Goal: Transaction & Acquisition: Book appointment/travel/reservation

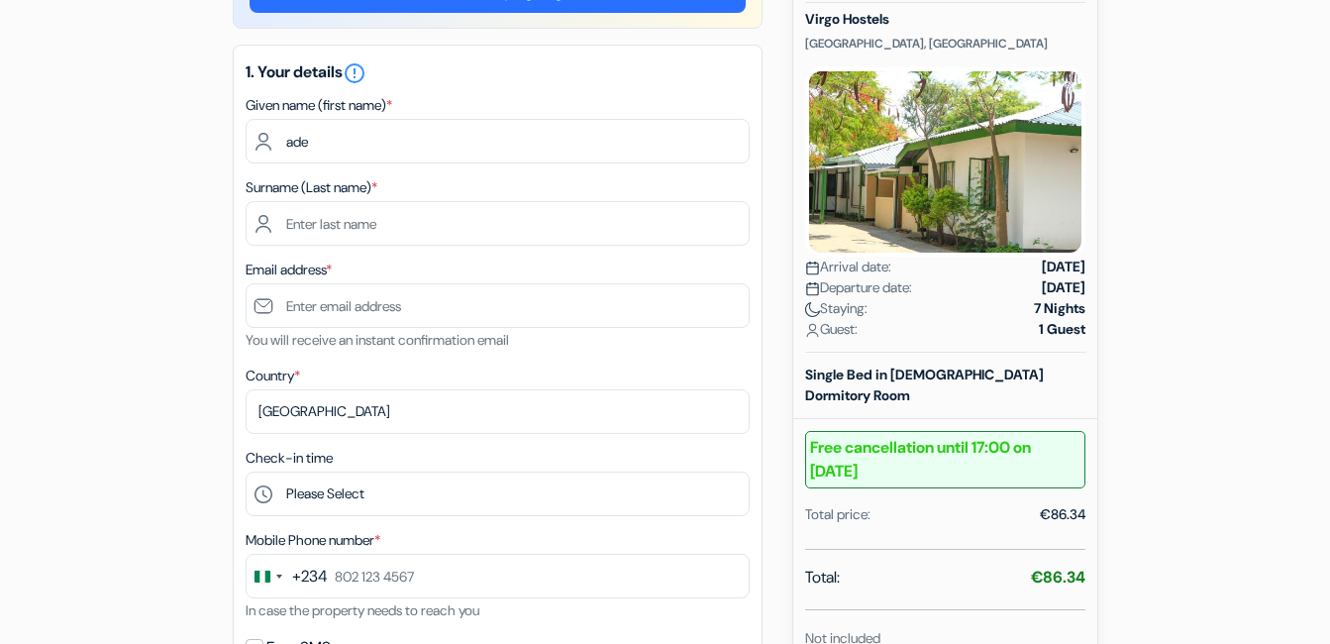
scroll to position [265, 0]
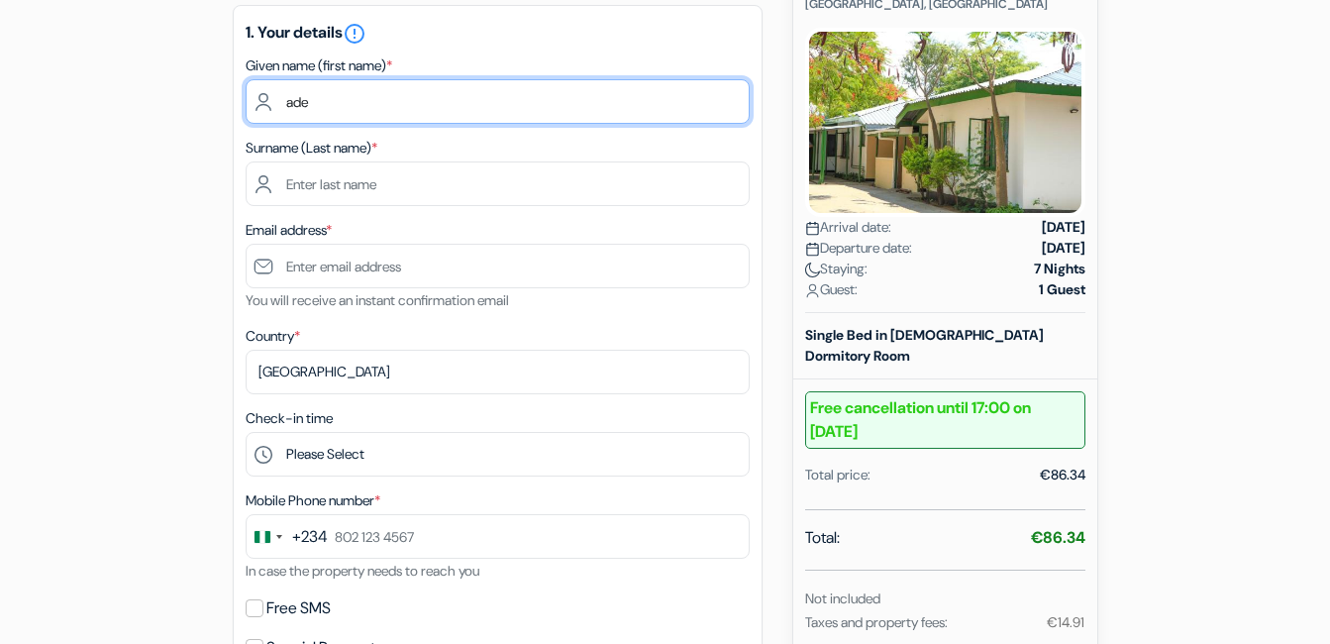
click at [320, 99] on input "ade" at bounding box center [498, 101] width 504 height 45
type input "[PERSON_NAME]"
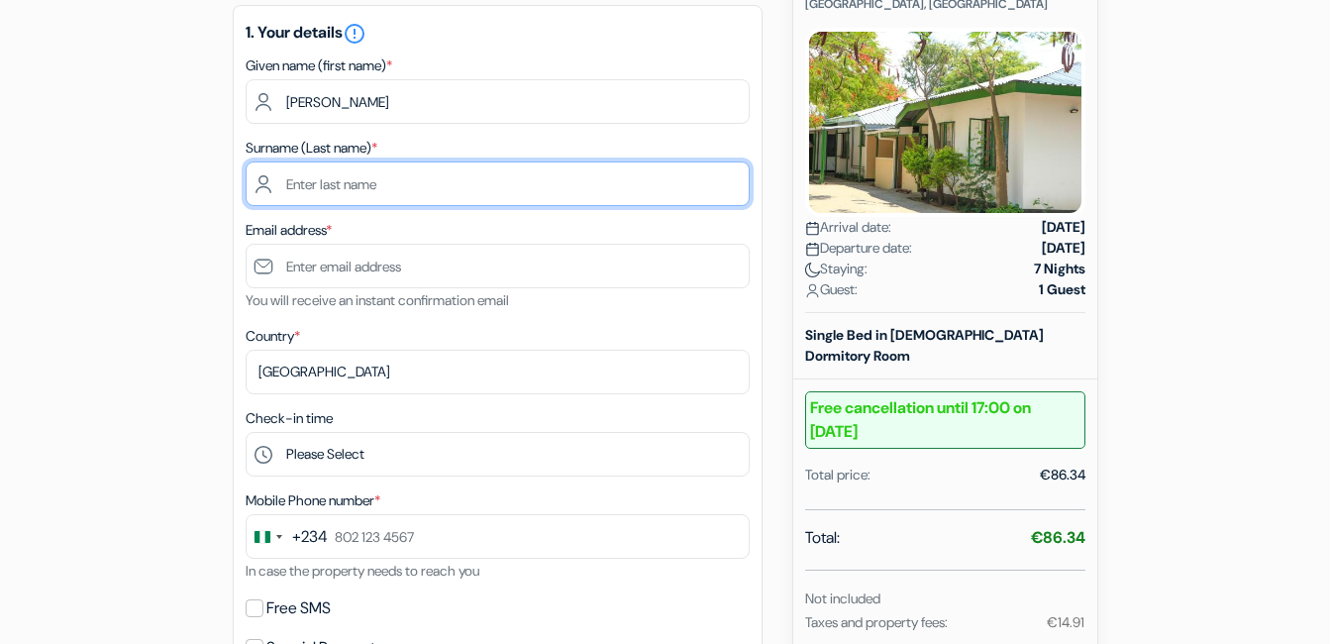
type input "ARIMORO"
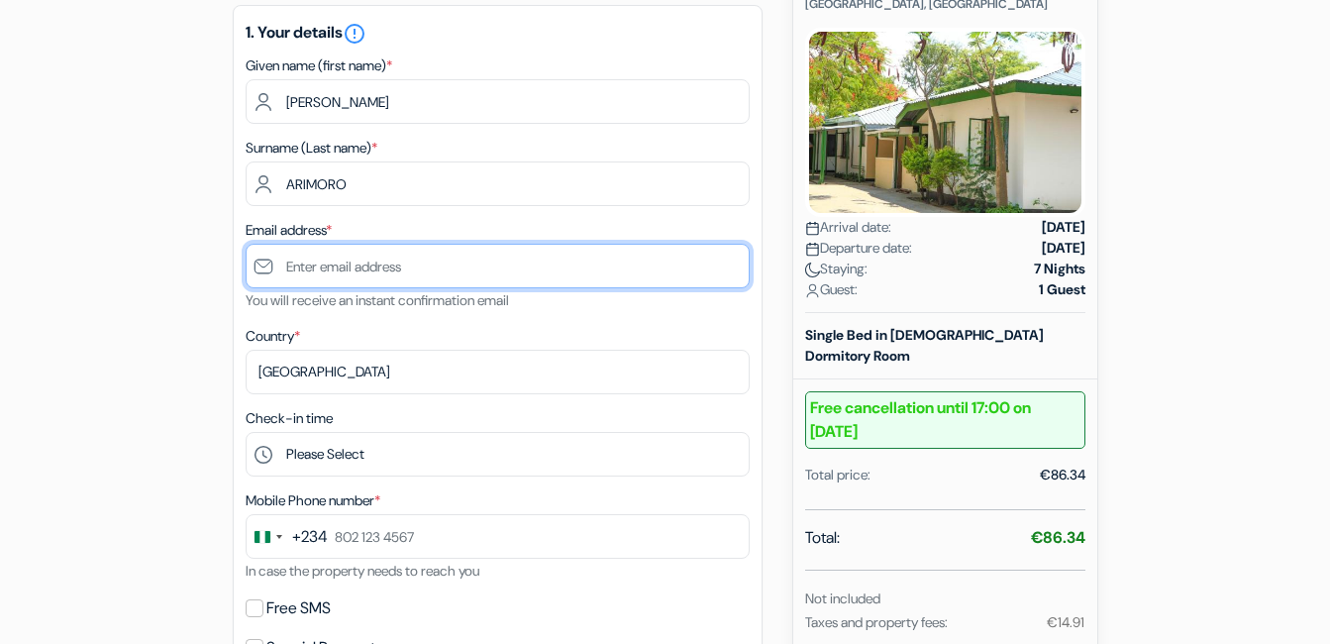
type input "[EMAIL_ADDRESS][DOMAIN_NAME]"
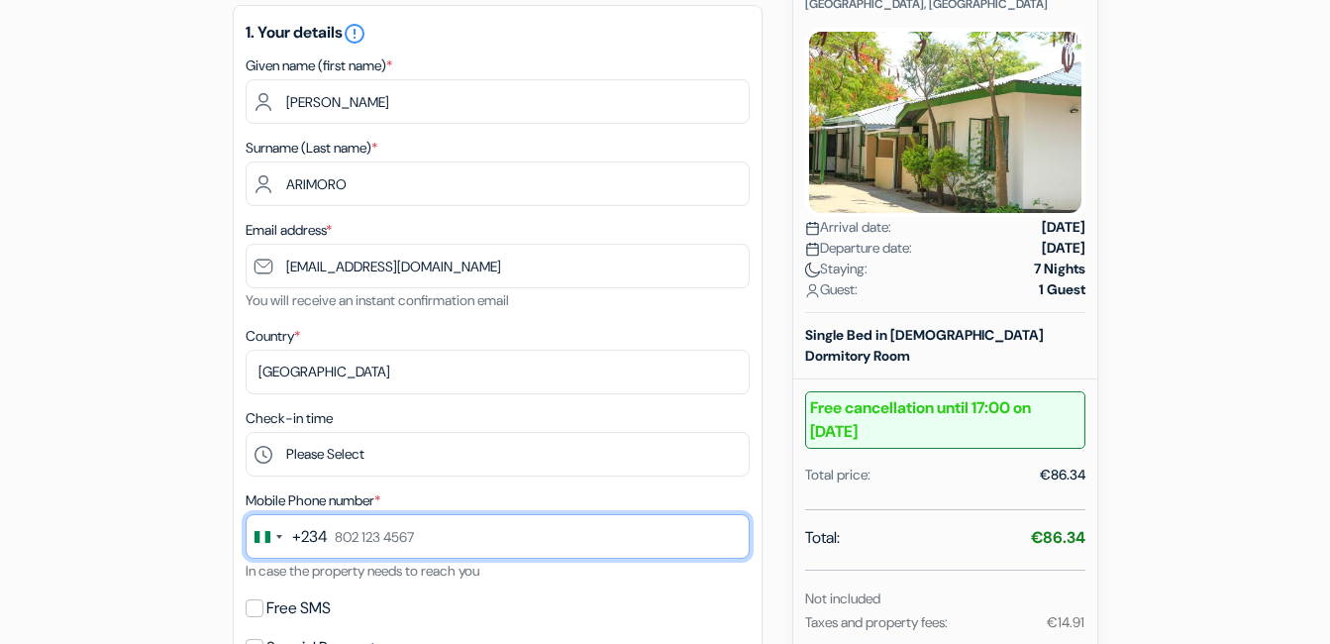
type input "08169691887"
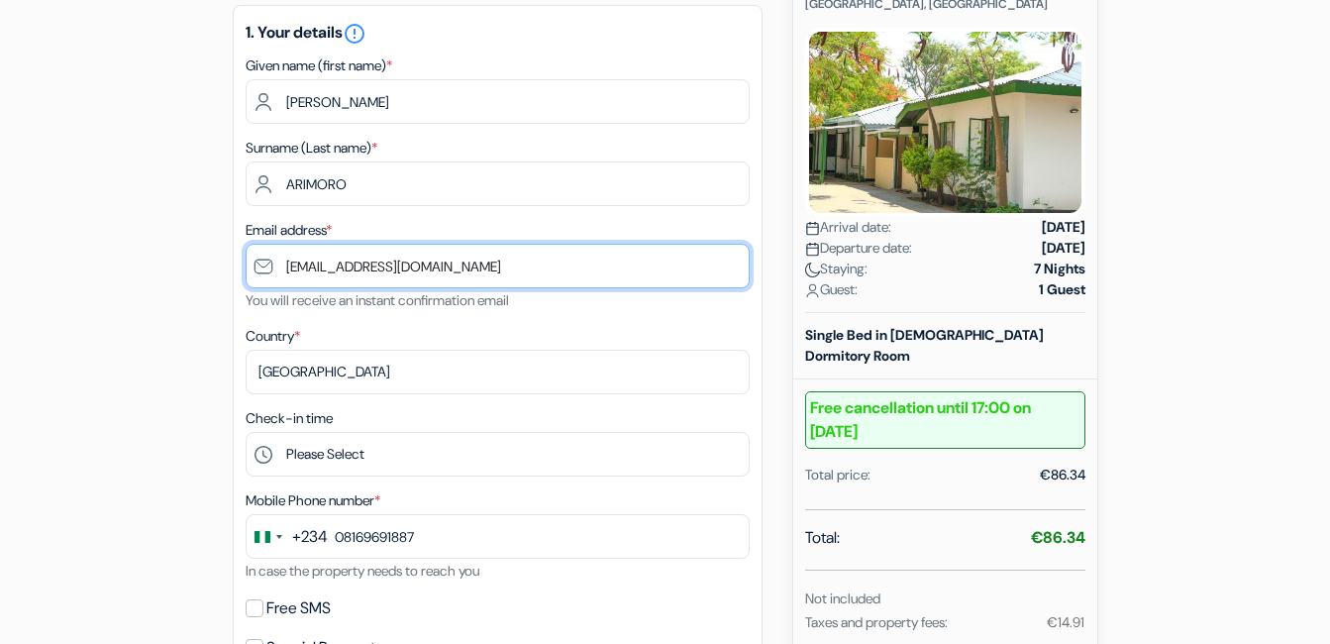
click at [308, 272] on input "[EMAIL_ADDRESS][DOMAIN_NAME]" at bounding box center [498, 266] width 504 height 45
type input "[EMAIL_ADDRESS][DOMAIN_NAME]"
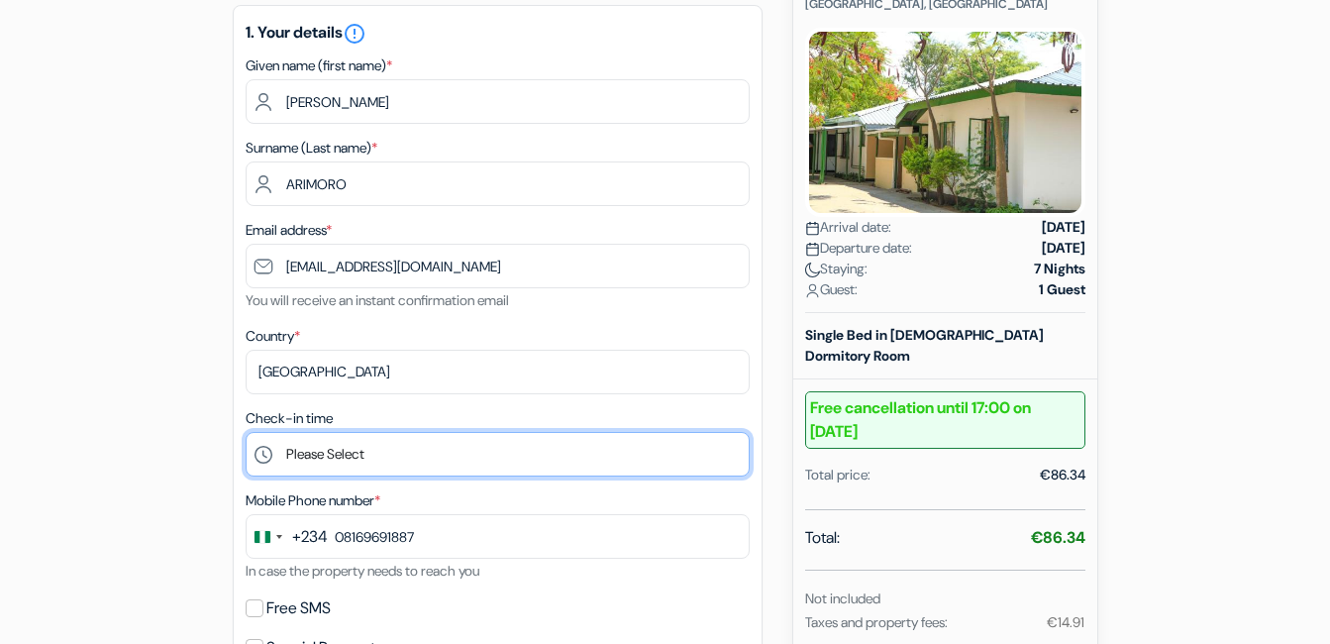
click at [360, 459] on select "Please Select 15:00 16:00 17:00 18:00" at bounding box center [498, 454] width 504 height 45
select select "16"
click at [246, 432] on select "Please Select 15:00 16:00 17:00 18:00" at bounding box center [498, 454] width 504 height 45
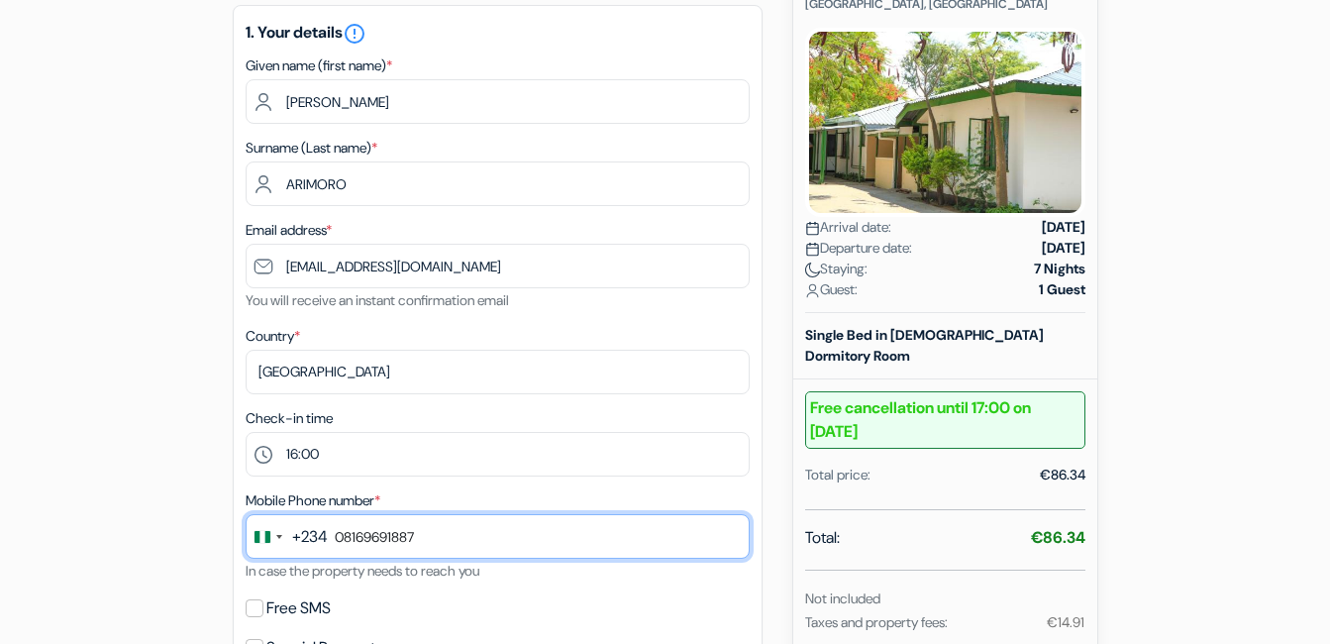
drag, startPoint x: 341, startPoint y: 540, endPoint x: 296, endPoint y: 530, distance: 45.6
click at [296, 530] on div "+234 244 results found No results found [GEOGRAPHIC_DATA] +93 [GEOGRAPHIC_DATA]…" at bounding box center [498, 536] width 504 height 45
click at [428, 532] on input "[PHONE_NUMBER]" at bounding box center [498, 536] width 504 height 45
type input "8"
type input "[PHONE_NUMBER]"
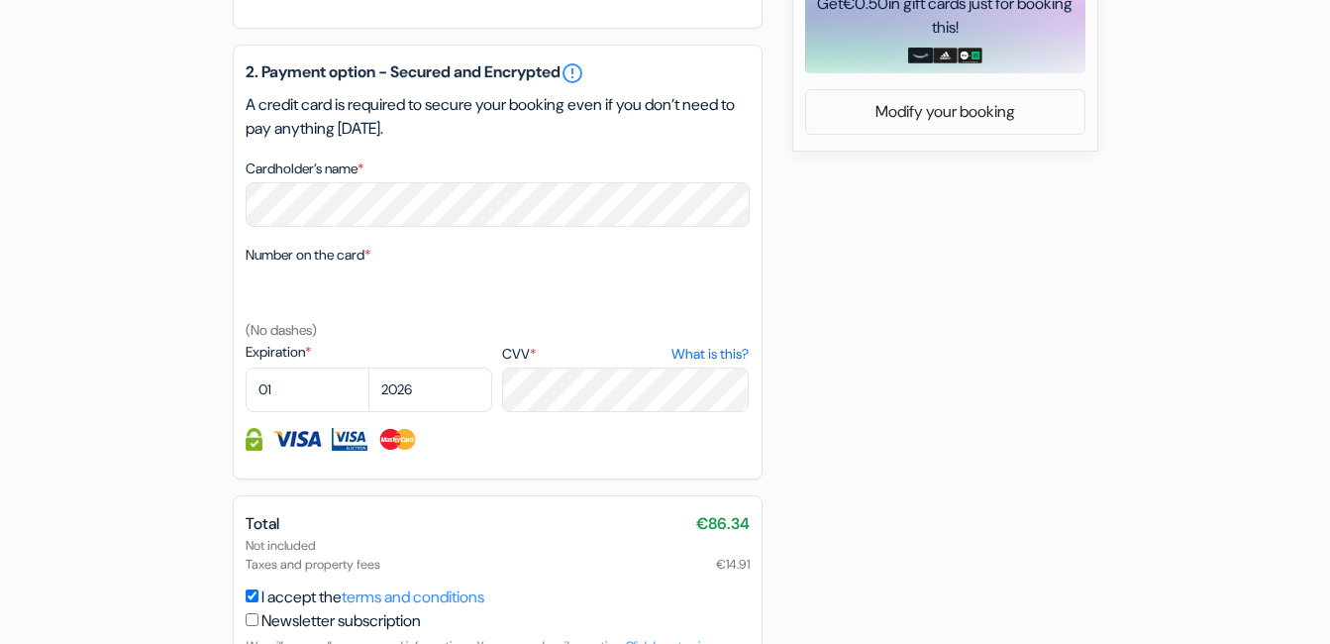
scroll to position [961, 0]
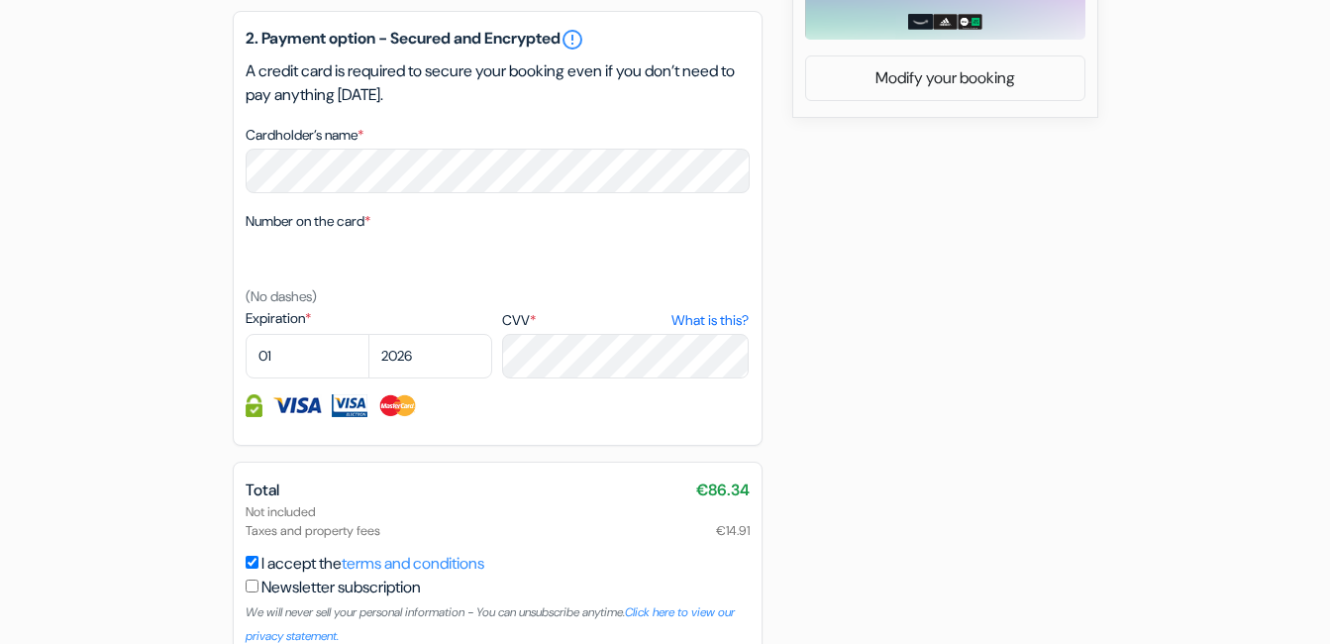
click at [328, 348] on select "01 02 03 04 05 06 07 08 09 10 11 12" at bounding box center [308, 356] width 124 height 45
select select "10"
click at [246, 334] on select "01 02 03 04 05 06 07 08 09 10 11 12" at bounding box center [308, 356] width 124 height 45
click at [420, 361] on select "2025 2026 2027 2028 2029 2030 2031 2032 2033 2034 2035 2036 2037 2038 2039 2040…" at bounding box center [430, 356] width 124 height 45
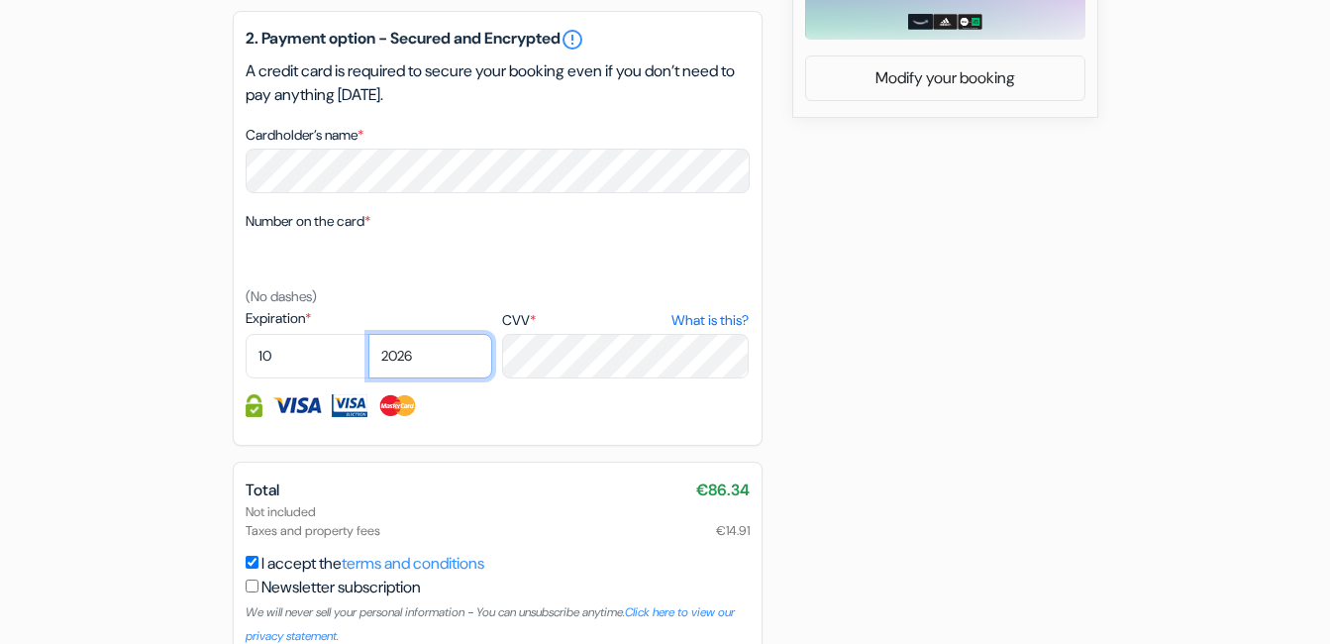
select select "2029"
click at [368, 334] on select "2025 2026 2027 2028 2029 2030 2031 2032 2033 2034 2035 2036 2037 2038 2039 2040…" at bounding box center [430, 356] width 124 height 45
click at [615, 409] on div at bounding box center [498, 405] width 504 height 23
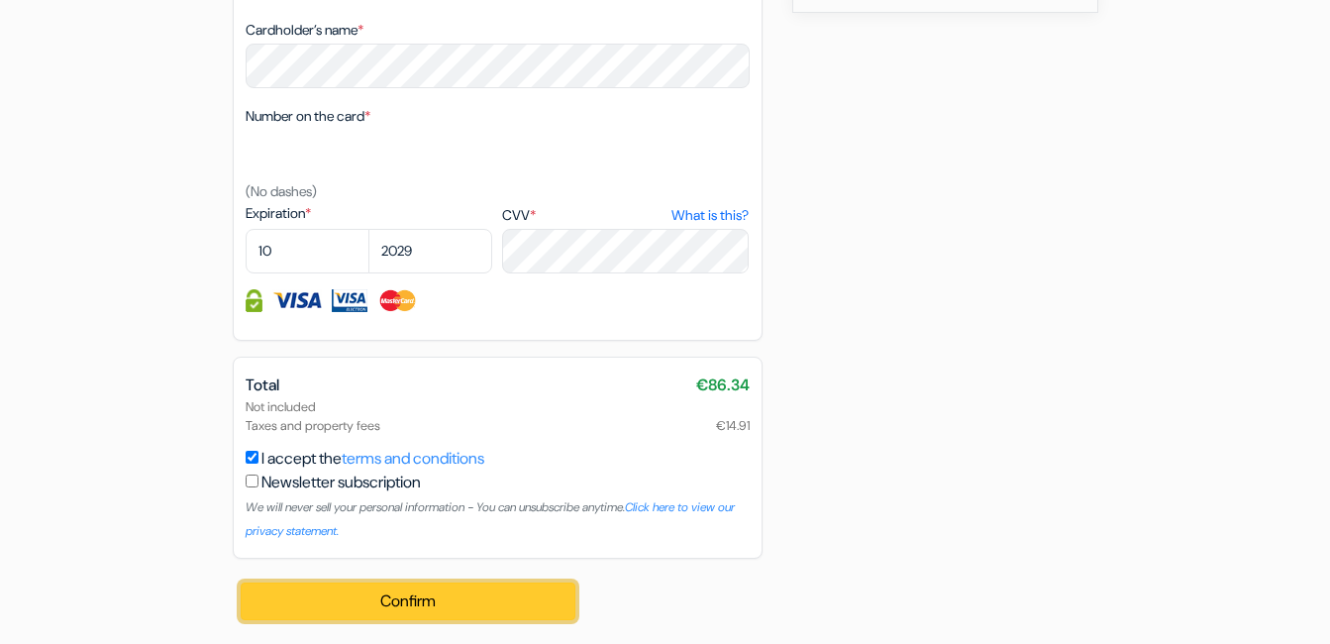
click at [400, 602] on button "Confirm Loading..." at bounding box center [409, 601] width 336 height 38
click at [417, 590] on button "Confirm Loading..." at bounding box center [409, 601] width 336 height 38
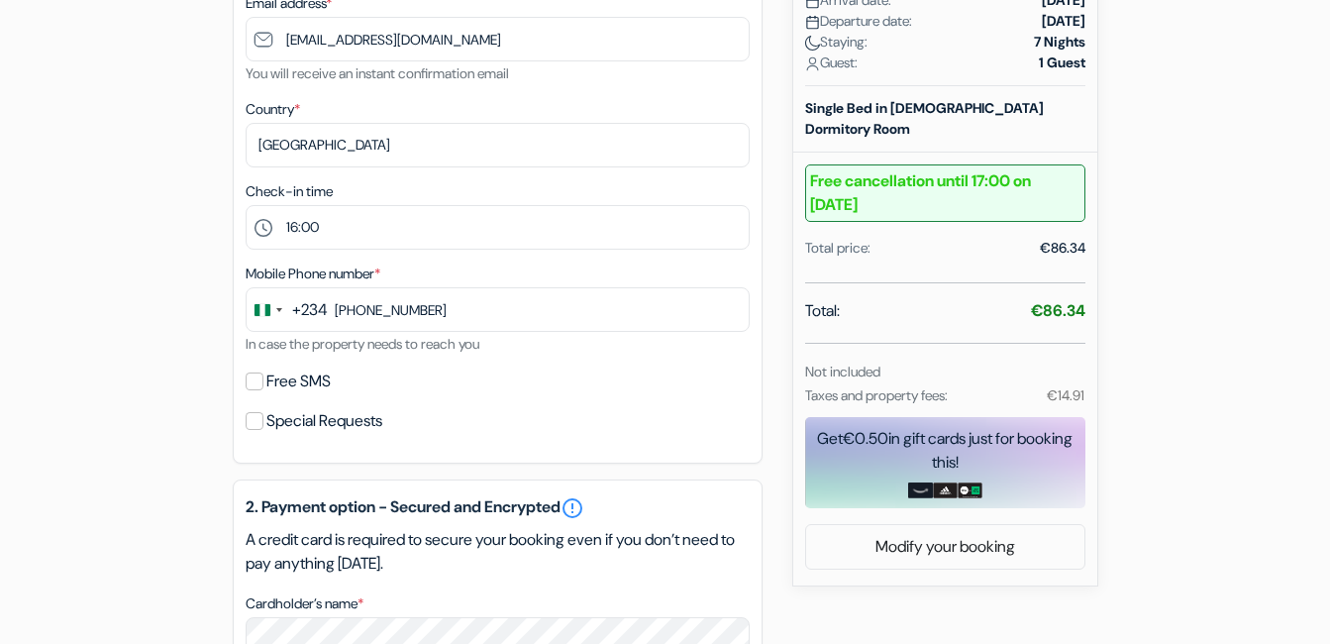
scroll to position [483, 0]
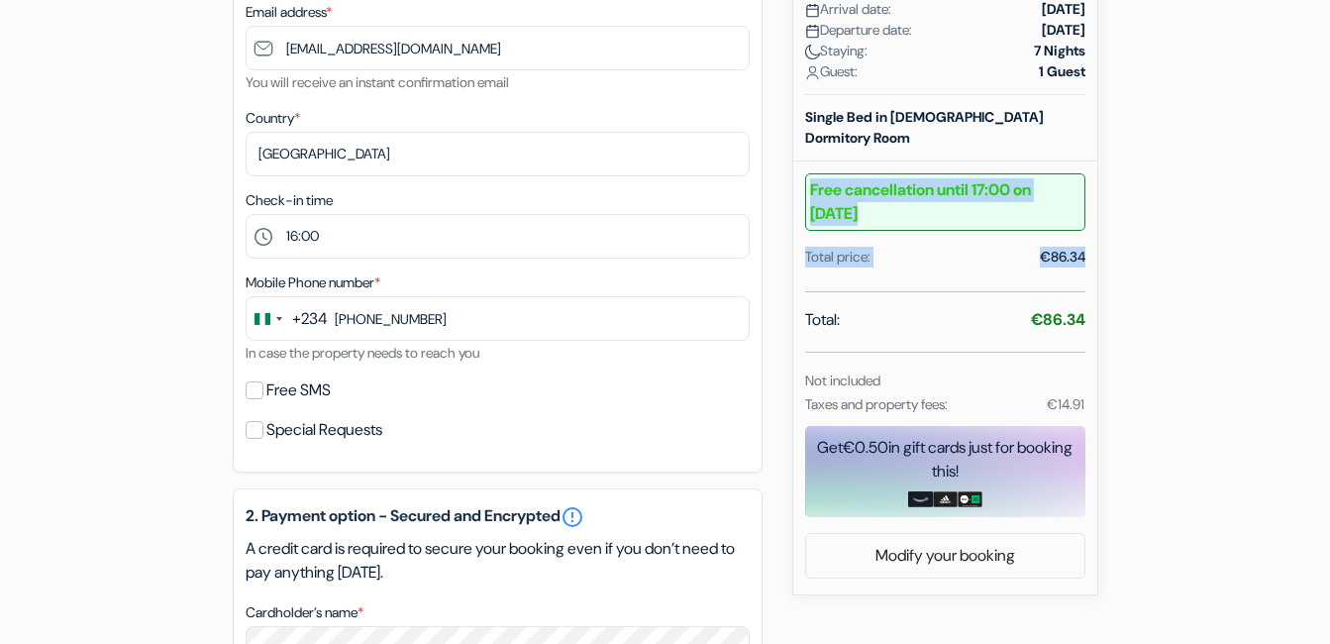
drag, startPoint x: 1321, startPoint y: 257, endPoint x: 1321, endPoint y: 136, distance: 121.8
click at [1321, 136] on form "Checkout add_box Virgo Hostels [GEOGRAPHIC_DATA], [GEOGRAPHIC_DATA], [GEOGRAPHI…" at bounding box center [665, 384] width 1330 height 1584
drag, startPoint x: 1321, startPoint y: 136, endPoint x: 1281, endPoint y: 254, distance: 124.3
click at [1281, 254] on form "Checkout add_box Virgo Hostels [GEOGRAPHIC_DATA], [GEOGRAPHIC_DATA], [GEOGRAPHI…" at bounding box center [665, 384] width 1330 height 1584
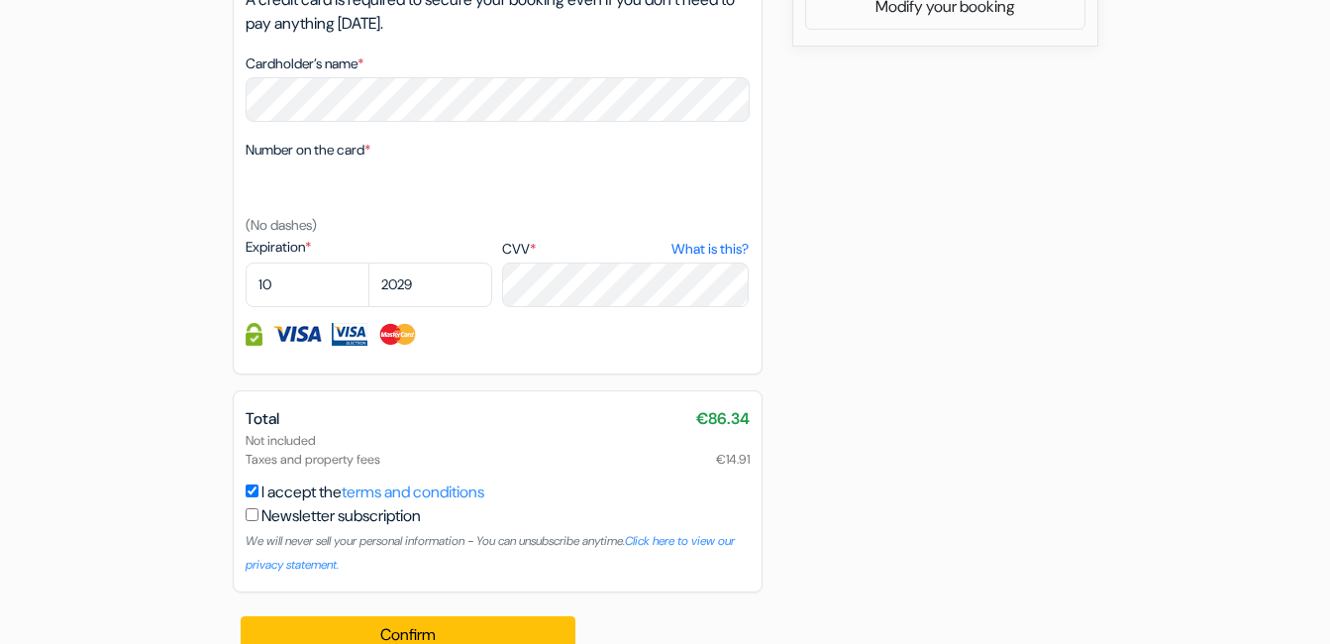
scroll to position [1065, 0]
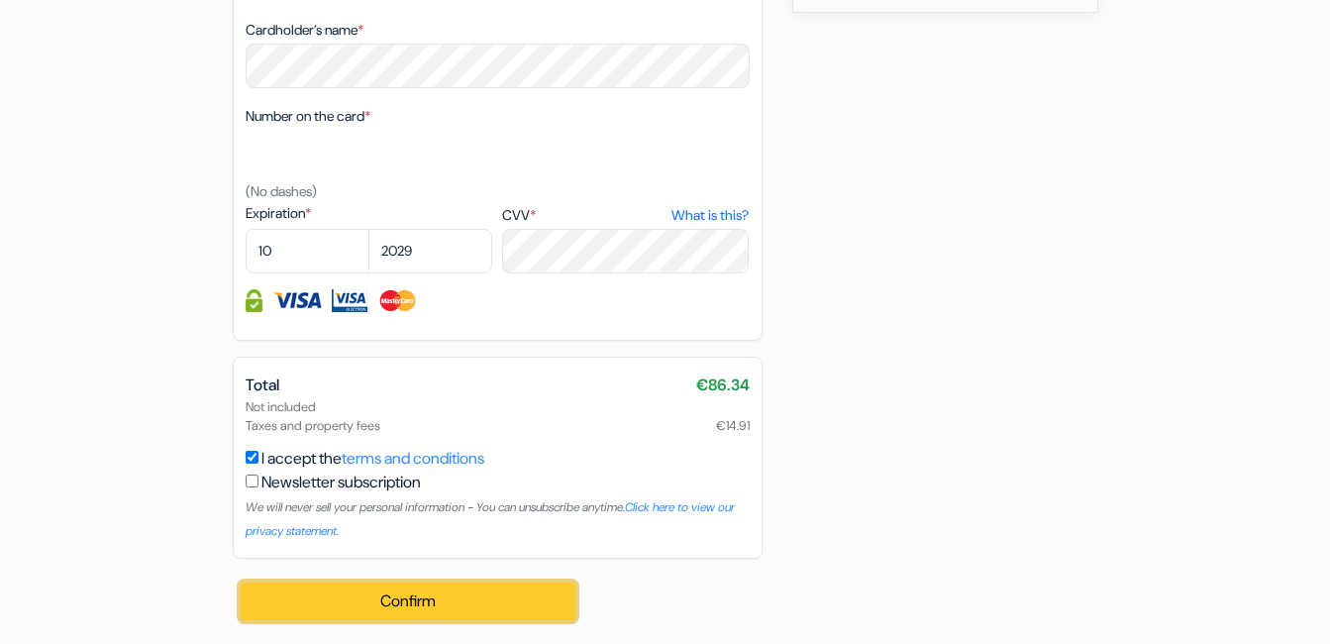
click at [383, 600] on button "Confirm Loading..." at bounding box center [409, 601] width 336 height 38
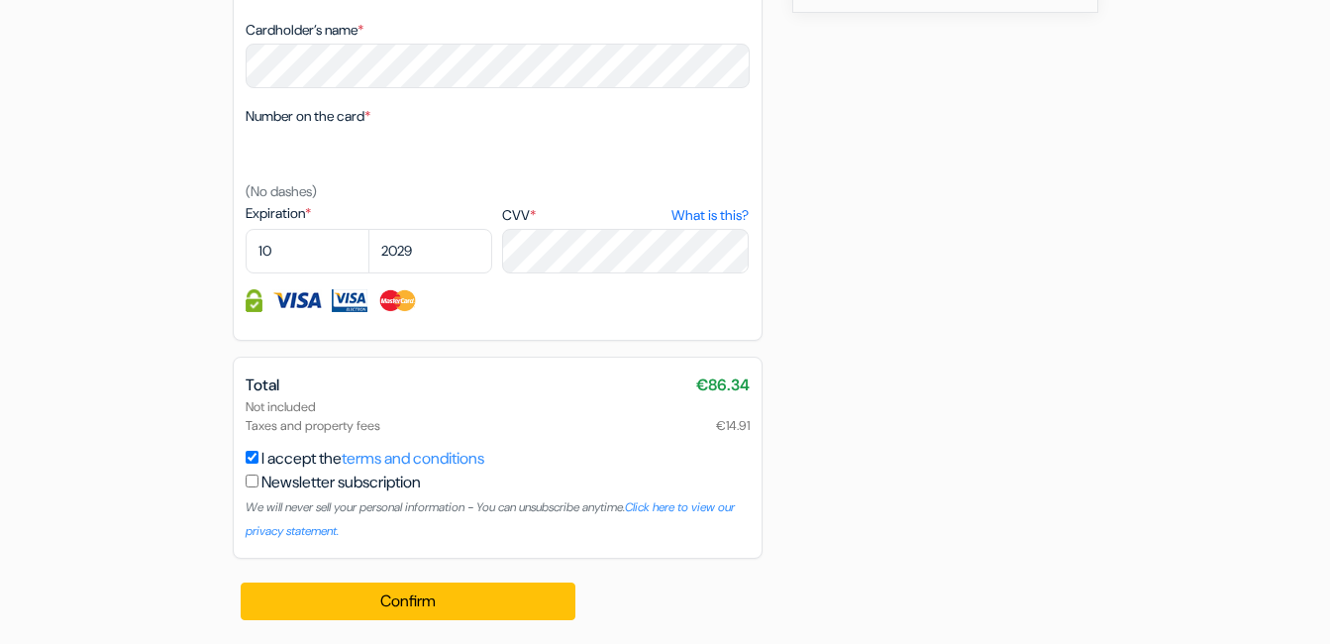
click at [250, 481] on input "checkbox" at bounding box center [252, 480] width 13 height 13
checkbox input "true"
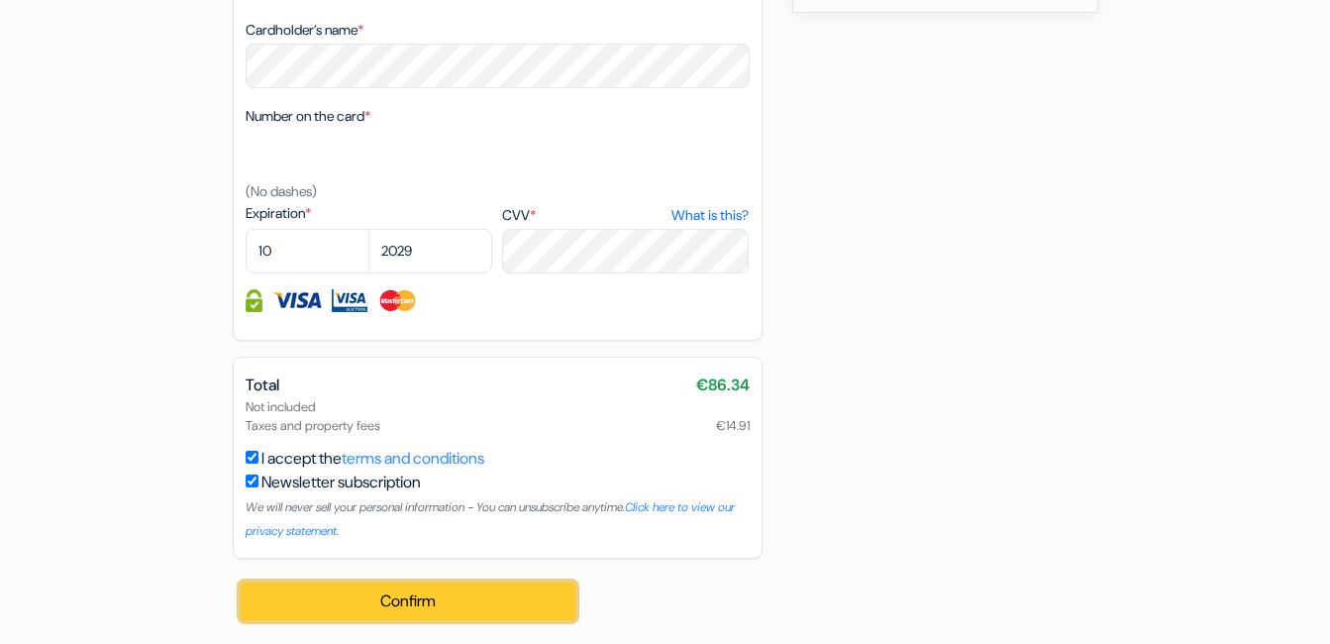
click at [450, 614] on button "Confirm Loading..." at bounding box center [409, 601] width 336 height 38
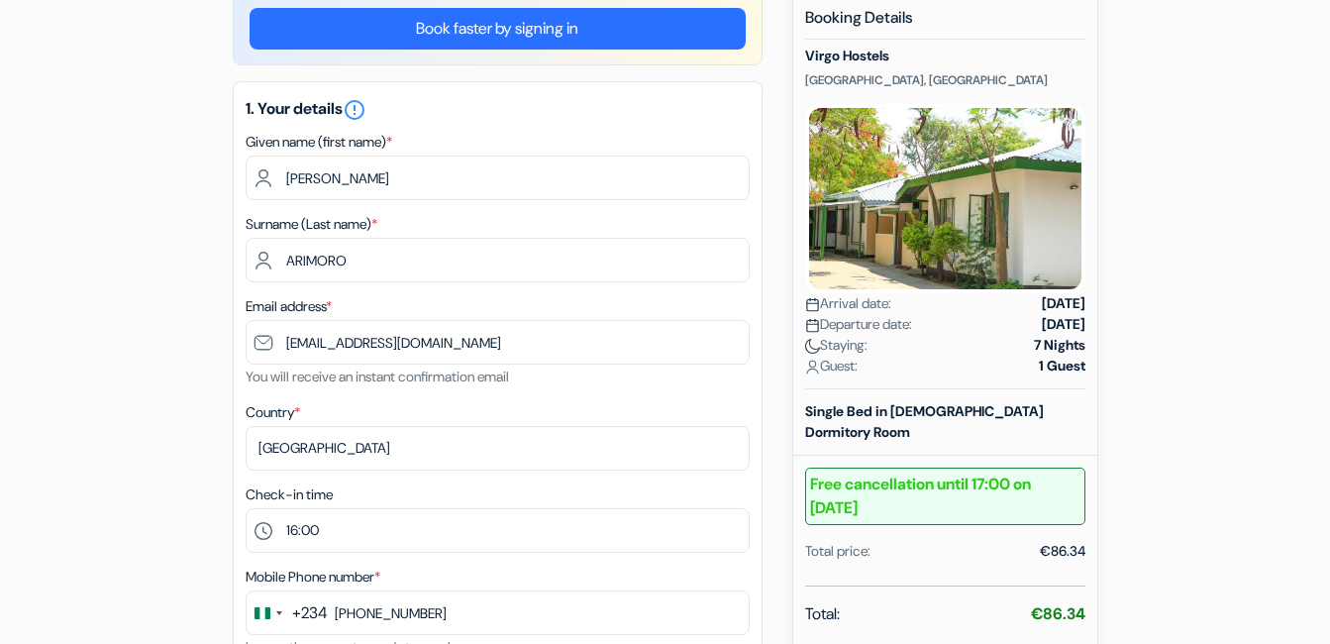
scroll to position [76, 0]
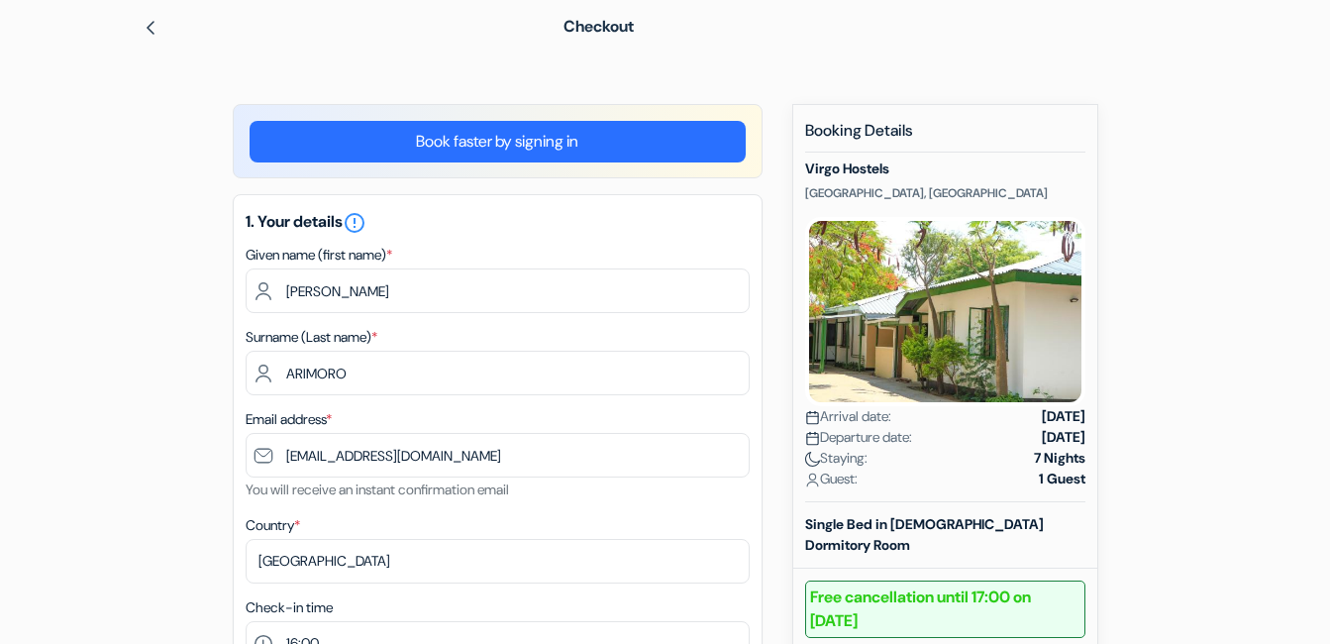
drag, startPoint x: 1030, startPoint y: 192, endPoint x: 801, endPoint y: 197, distance: 228.8
click at [801, 197] on div "New booking Booking Details [GEOGRAPHIC_DATA], [GEOGRAPHIC_DATA] Arrival date: …" at bounding box center [945, 553] width 306 height 898
drag, startPoint x: 801, startPoint y: 197, endPoint x: 828, endPoint y: 193, distance: 27.0
copy p "[GEOGRAPHIC_DATA], [GEOGRAPHIC_DATA]"
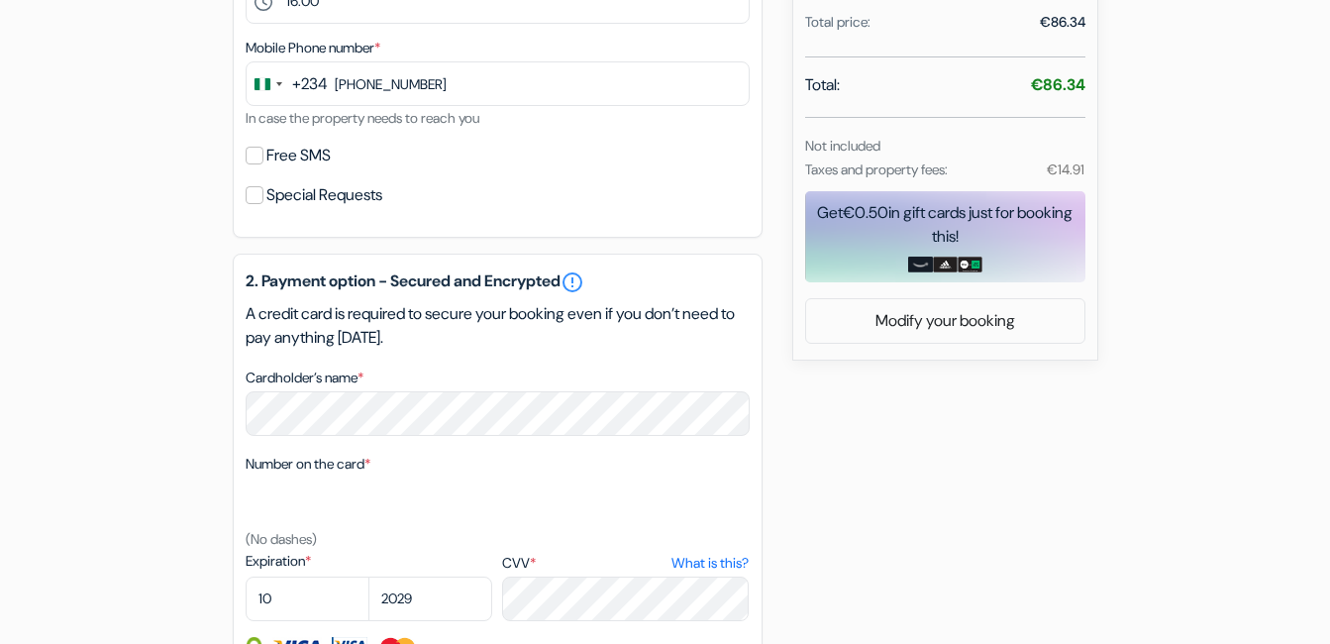
scroll to position [744, 0]
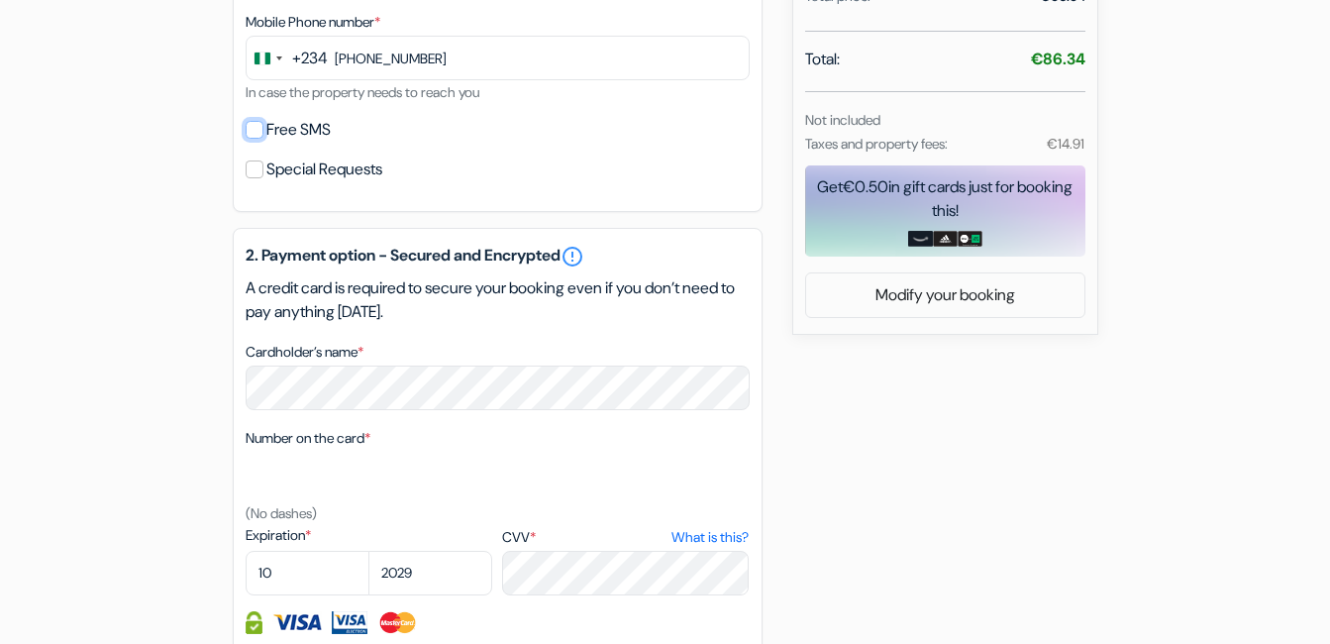
click at [254, 133] on input "Free SMS" at bounding box center [255, 130] width 18 height 18
checkbox input "true"
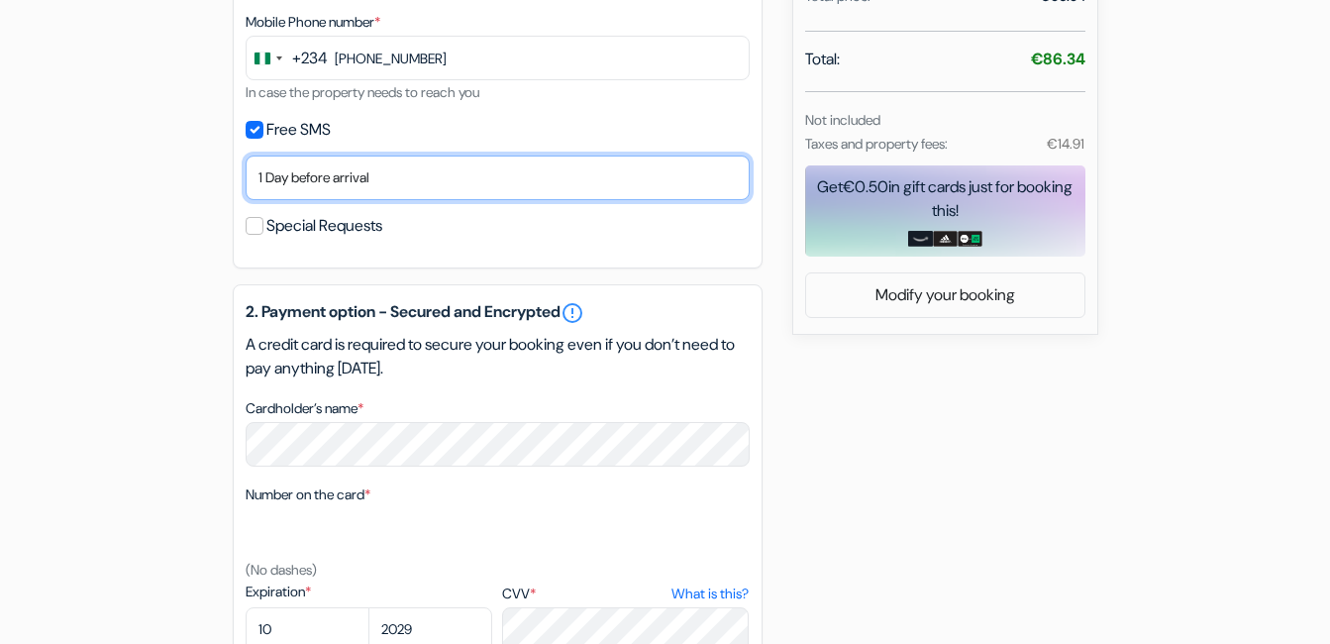
click at [465, 193] on select "No thank you Send now Arrival day 1 Day before arrival 2 Days before arrival 3 …" at bounding box center [498, 177] width 504 height 45
click at [246, 155] on select "No thank you Send now Arrival day 1 Day before arrival 2 Days before arrival 3 …" at bounding box center [498, 177] width 504 height 45
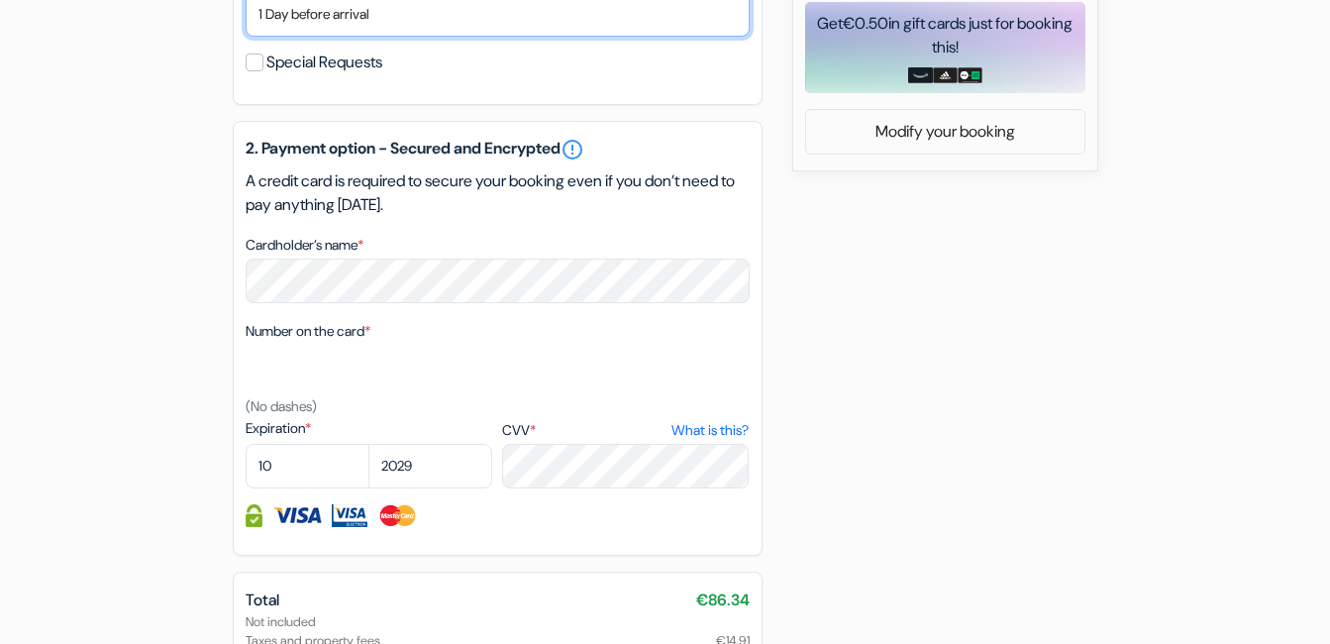
scroll to position [1122, 0]
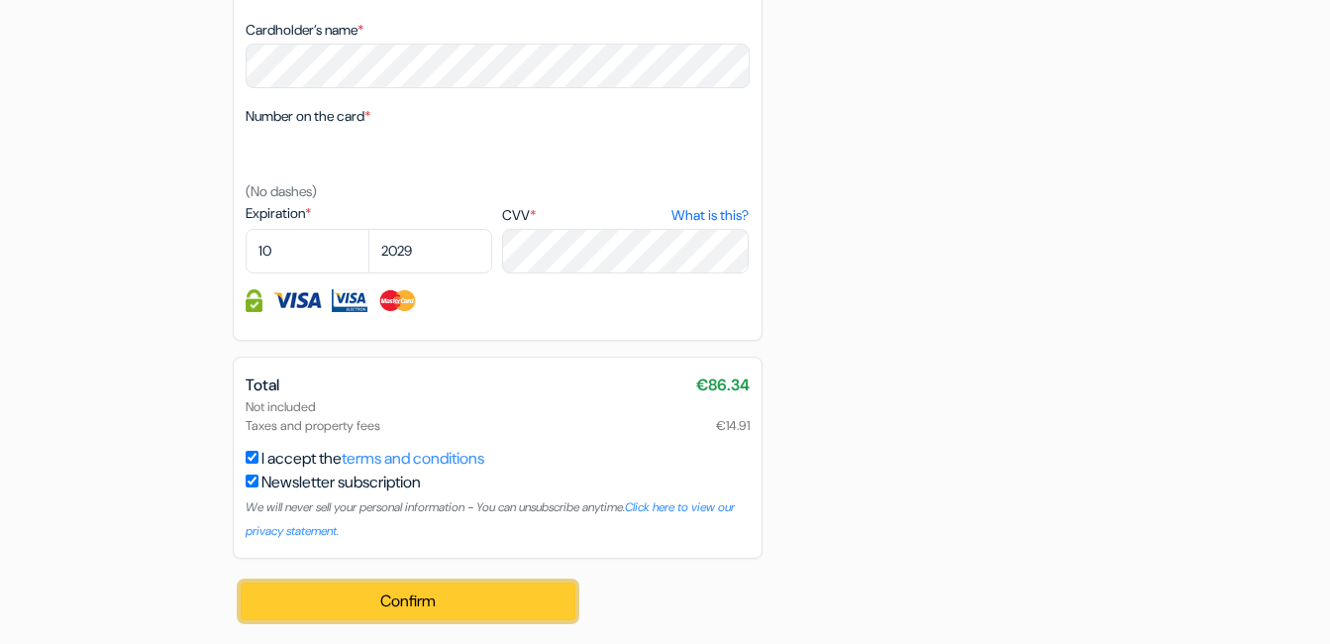
click at [381, 601] on button "Confirm Loading..." at bounding box center [409, 601] width 336 height 38
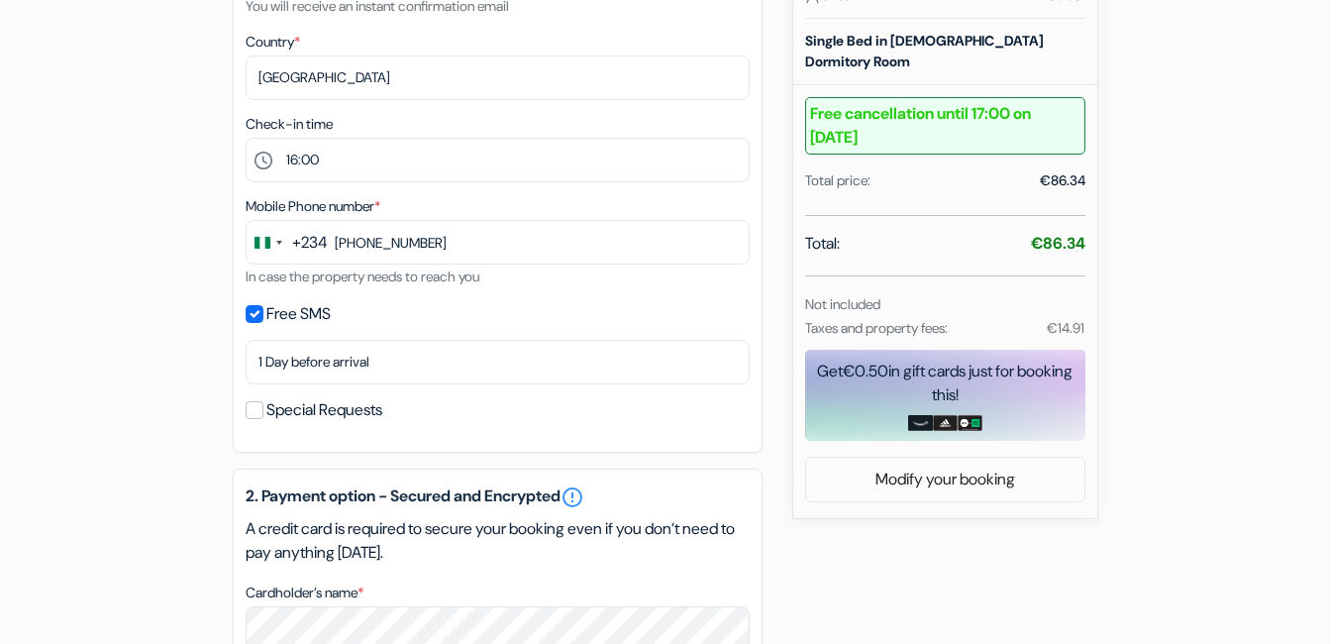
scroll to position [0, 0]
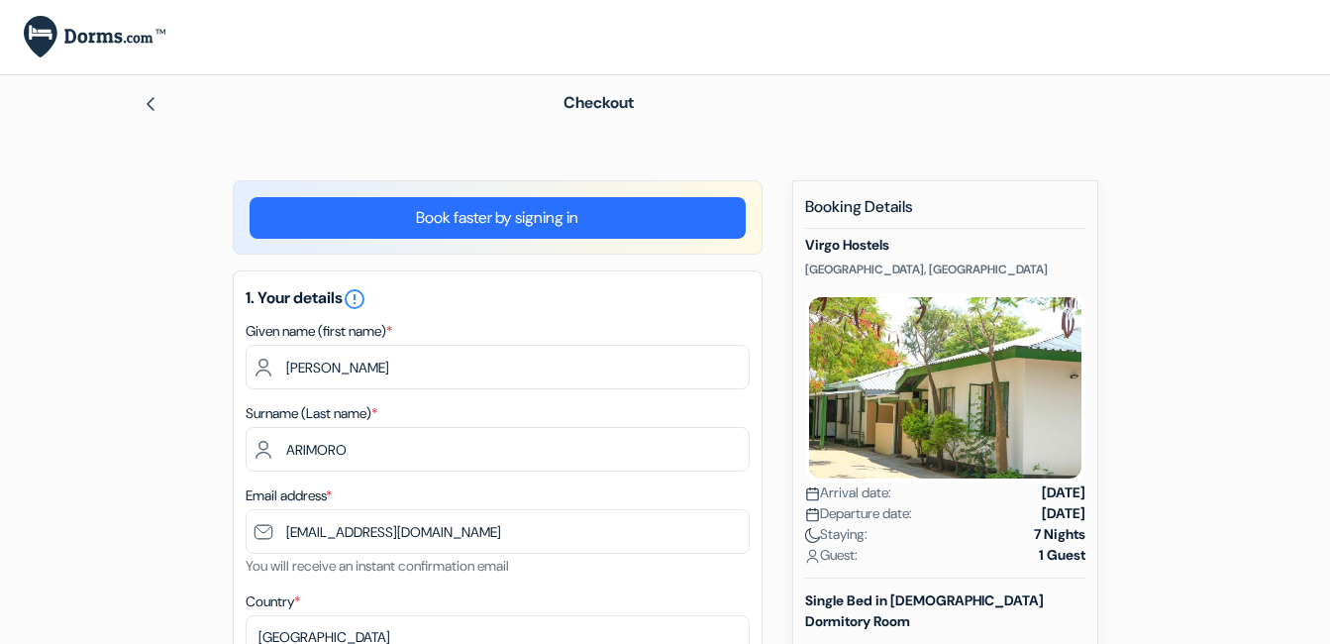
click at [854, 248] on h5 "Virgo Hostels" at bounding box center [945, 245] width 280 height 17
drag, startPoint x: 904, startPoint y: 243, endPoint x: 805, endPoint y: 244, distance: 99.0
click at [805, 244] on h5 "Virgo Hostels" at bounding box center [945, 245] width 280 height 17
drag, startPoint x: 805, startPoint y: 244, endPoint x: 845, endPoint y: 244, distance: 39.6
copy h5 "Virgo Hostels"
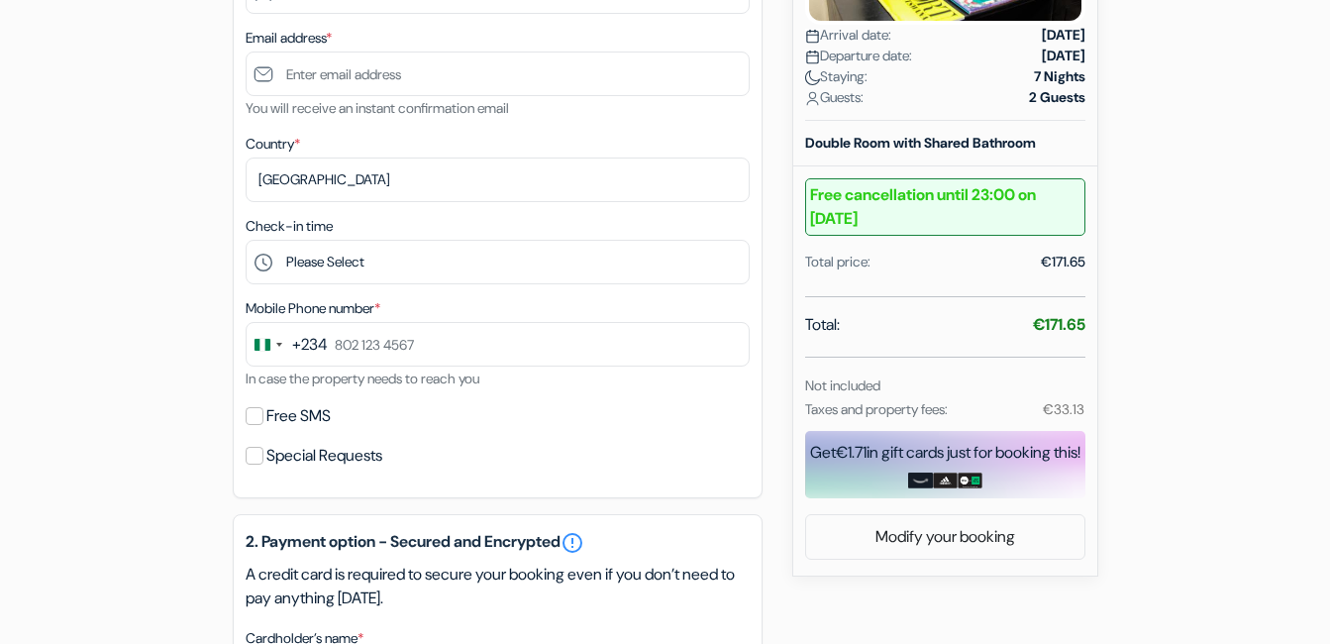
scroll to position [416, 0]
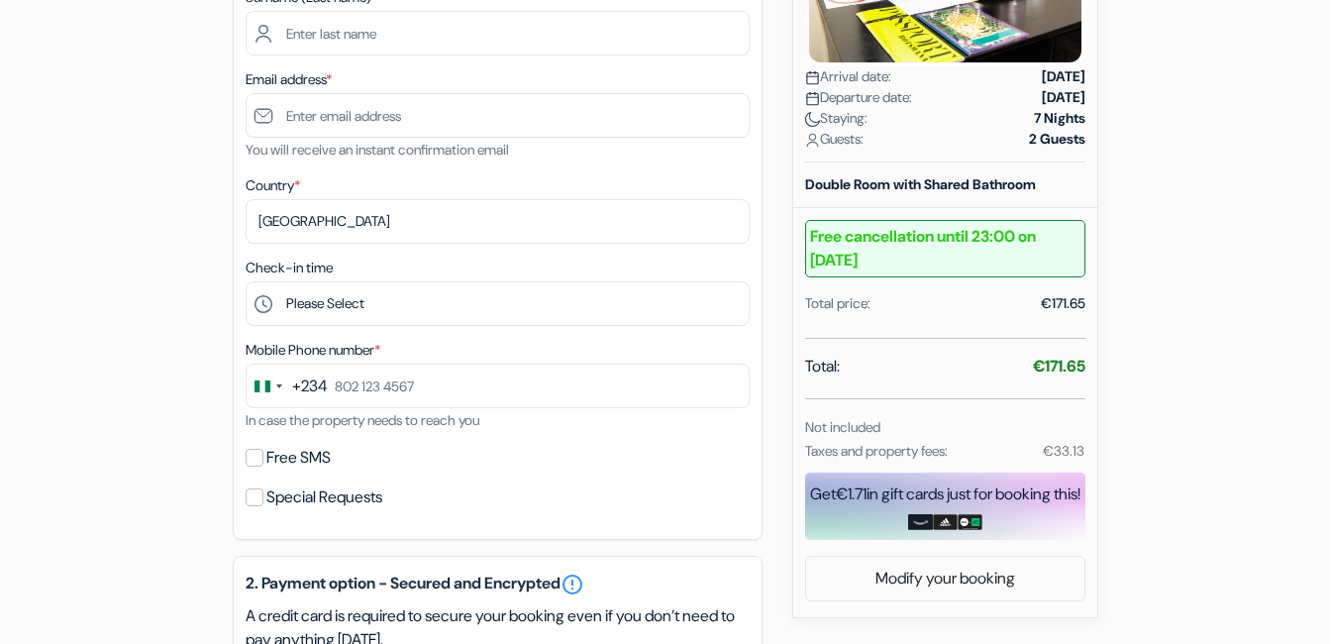
drag, startPoint x: 1323, startPoint y: 295, endPoint x: 1319, endPoint y: 232, distance: 63.5
click at [1319, 232] on form "Checkout add_box Streets of Gold Guest House Plot 57963, Block 10 Block 10, Gab…" at bounding box center [665, 451] width 1330 height 1584
drag, startPoint x: 1319, startPoint y: 232, endPoint x: 1254, endPoint y: 231, distance: 65.4
click at [1254, 231] on form "Checkout add_box Streets of Gold Guest House Plot 57963, Block 10 Block 10, Gab…" at bounding box center [665, 451] width 1330 height 1584
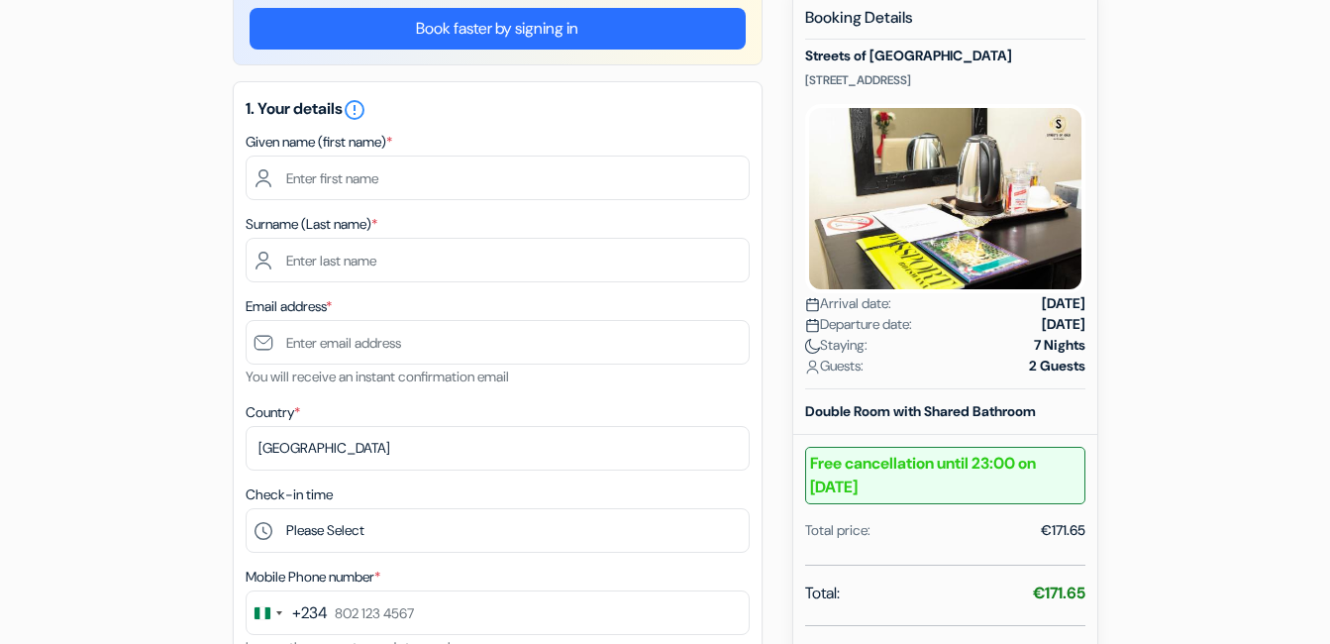
scroll to position [181, 0]
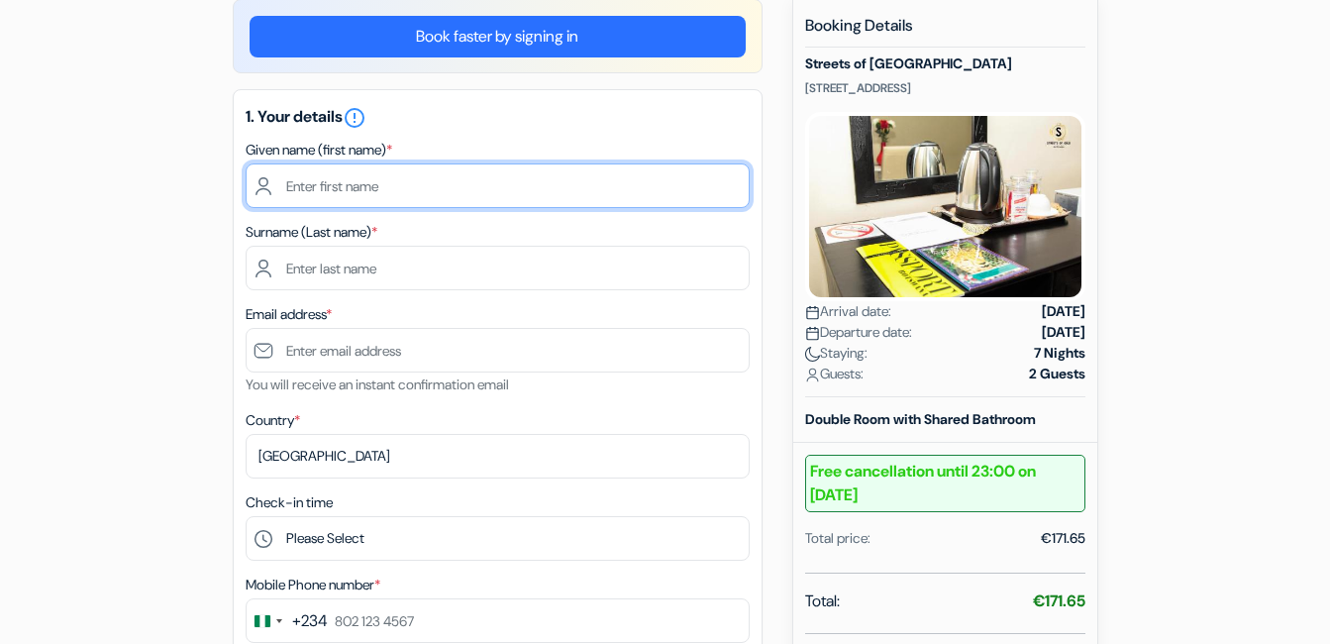
click at [362, 174] on input "text" at bounding box center [498, 185] width 504 height 45
type input "[PERSON_NAME]"
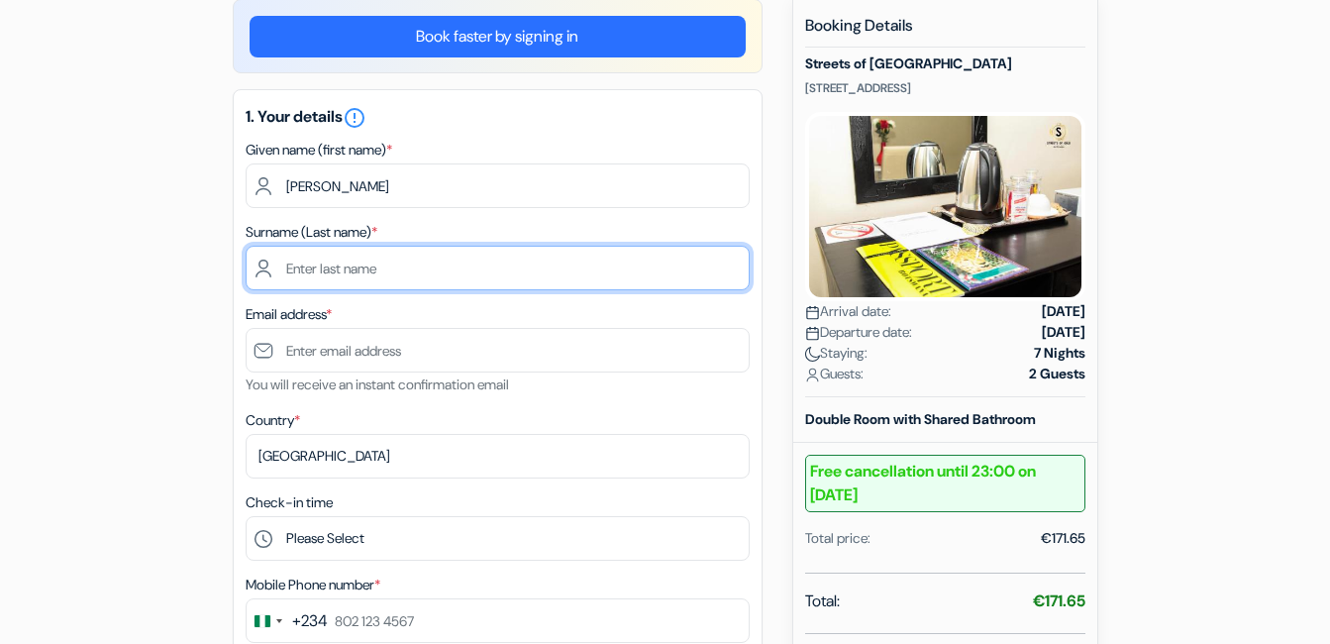
type input "ARIMORO"
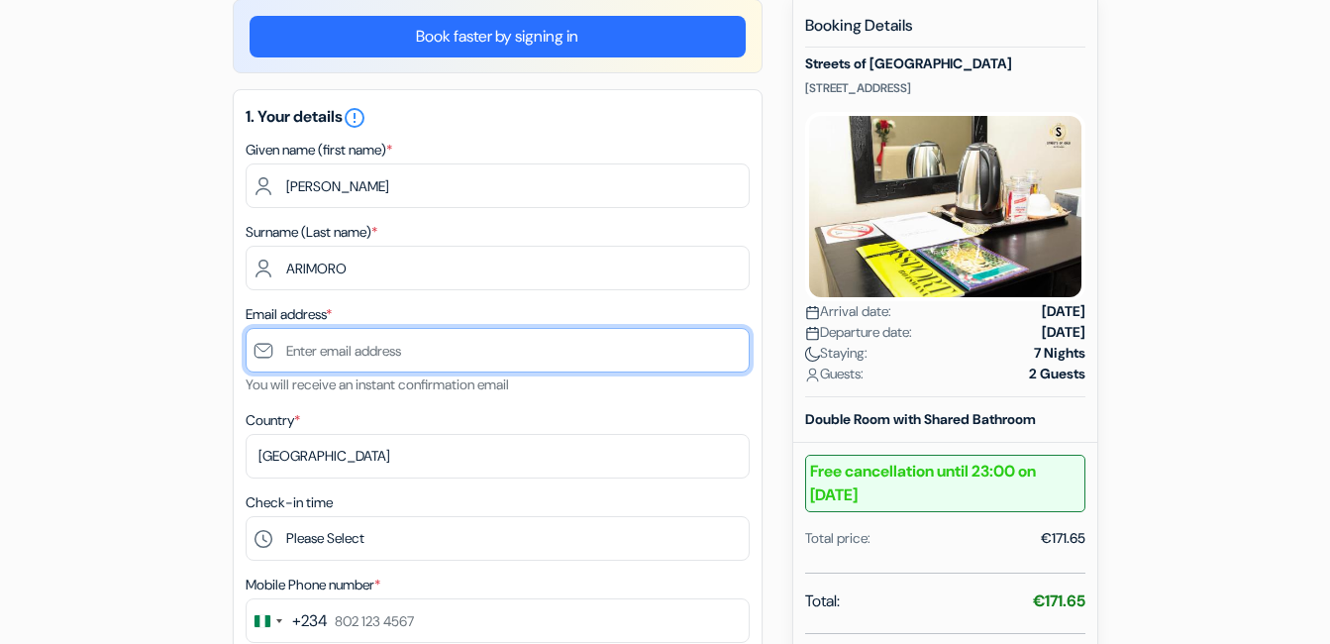
type input "[EMAIL_ADDRESS][DOMAIN_NAME]"
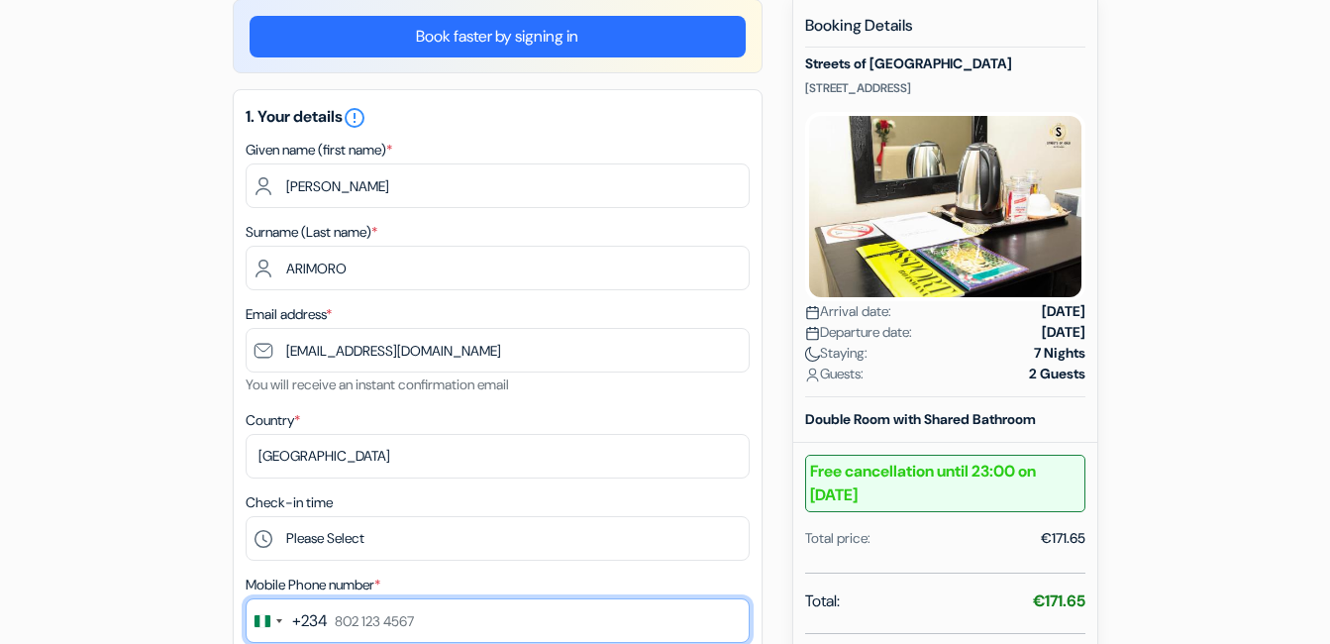
type input "[PHONE_NUMBER]"
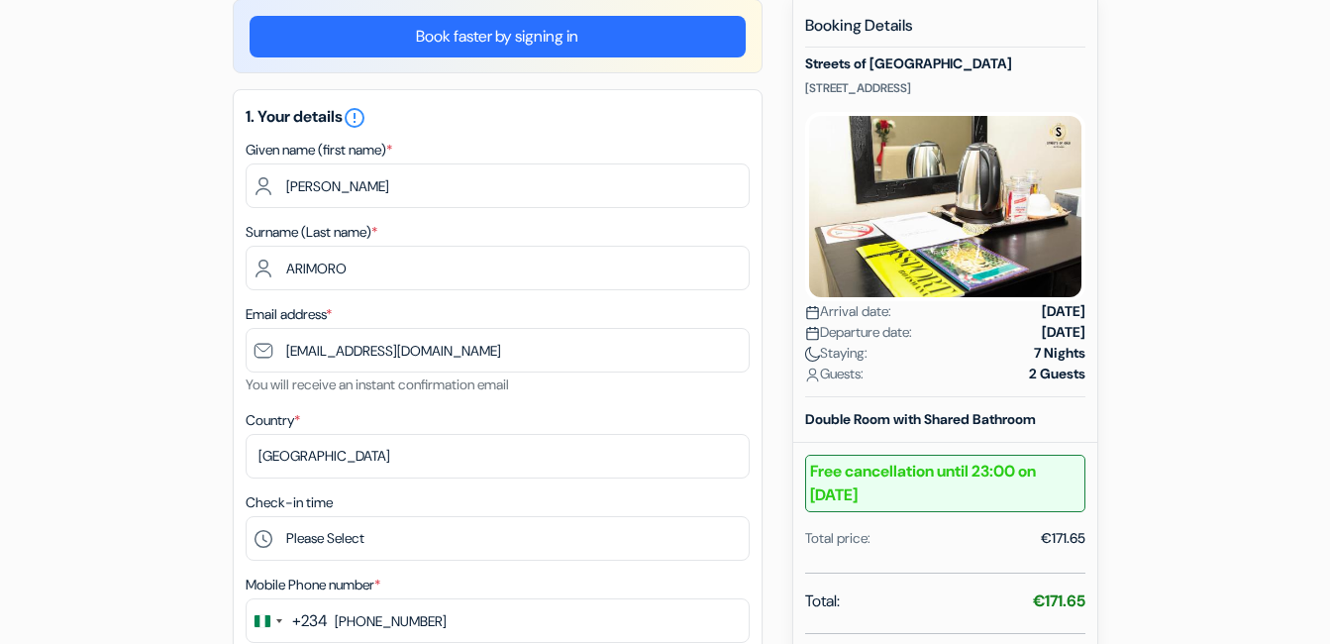
select select "10"
select select "2029"
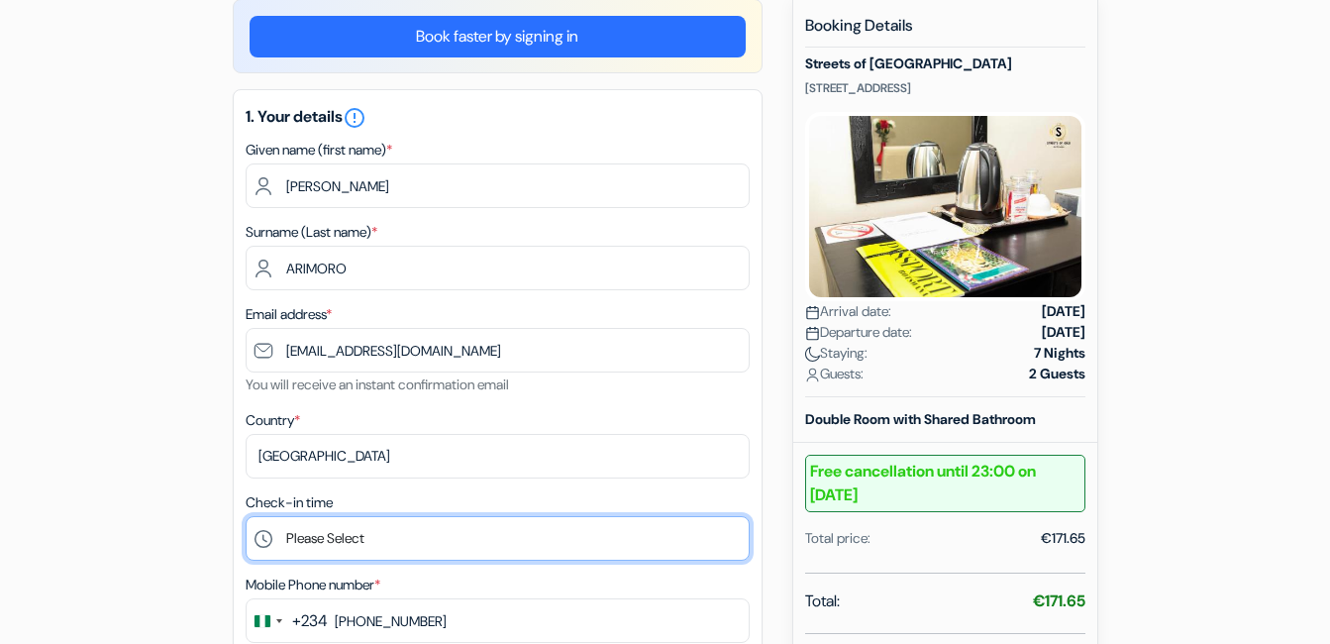
click at [396, 534] on select "Please Select 14:00 15:00 16:00 17:00 18:00 19:00 20:00 21:00 22:00 23:00 0:00" at bounding box center [498, 538] width 504 height 45
select select "14"
click at [246, 516] on select "Please Select 14:00 15:00 16:00 17:00 18:00 19:00 20:00 21:00 22:00 23:00 0:00" at bounding box center [498, 538] width 504 height 45
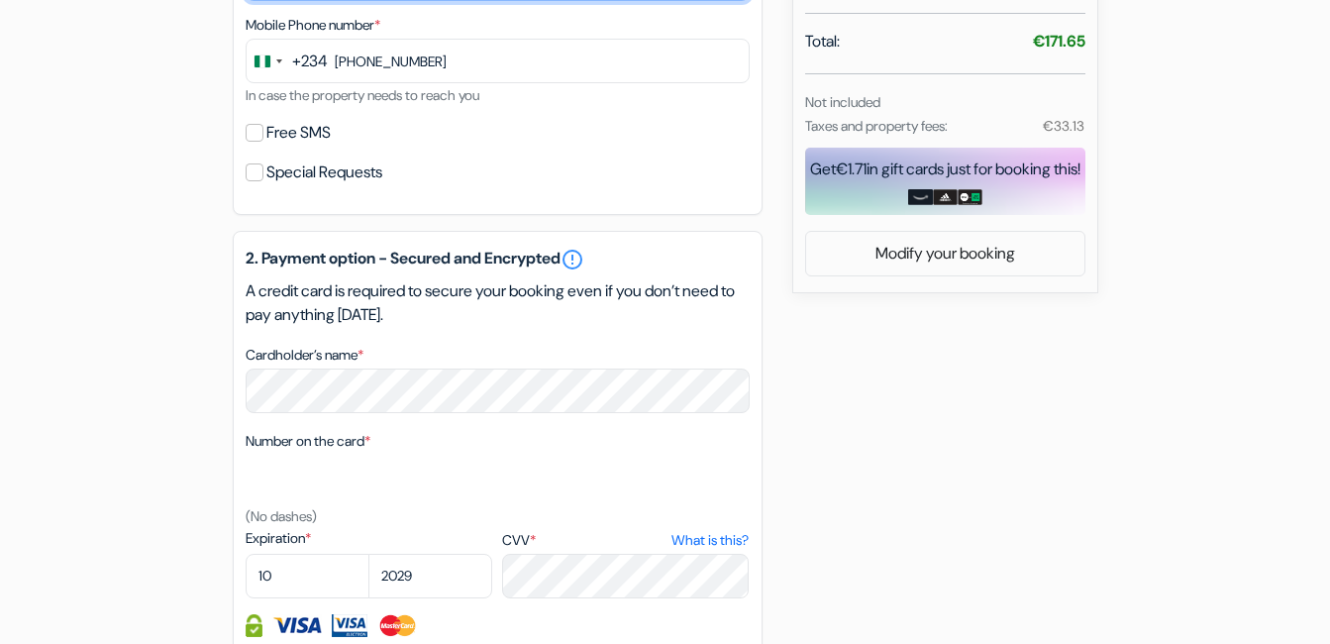
scroll to position [768, 0]
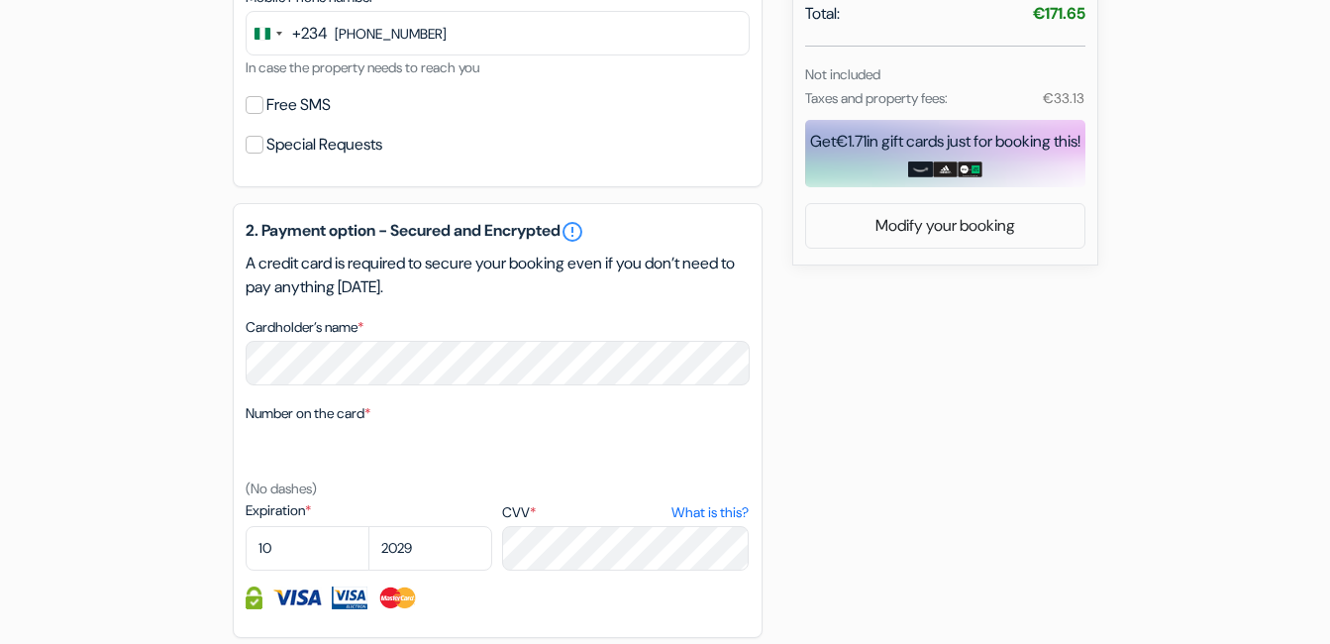
click at [752, 605] on div "2. Payment option - Secured and Encrypted error_outline A credit card is requir…" at bounding box center [498, 420] width 530 height 435
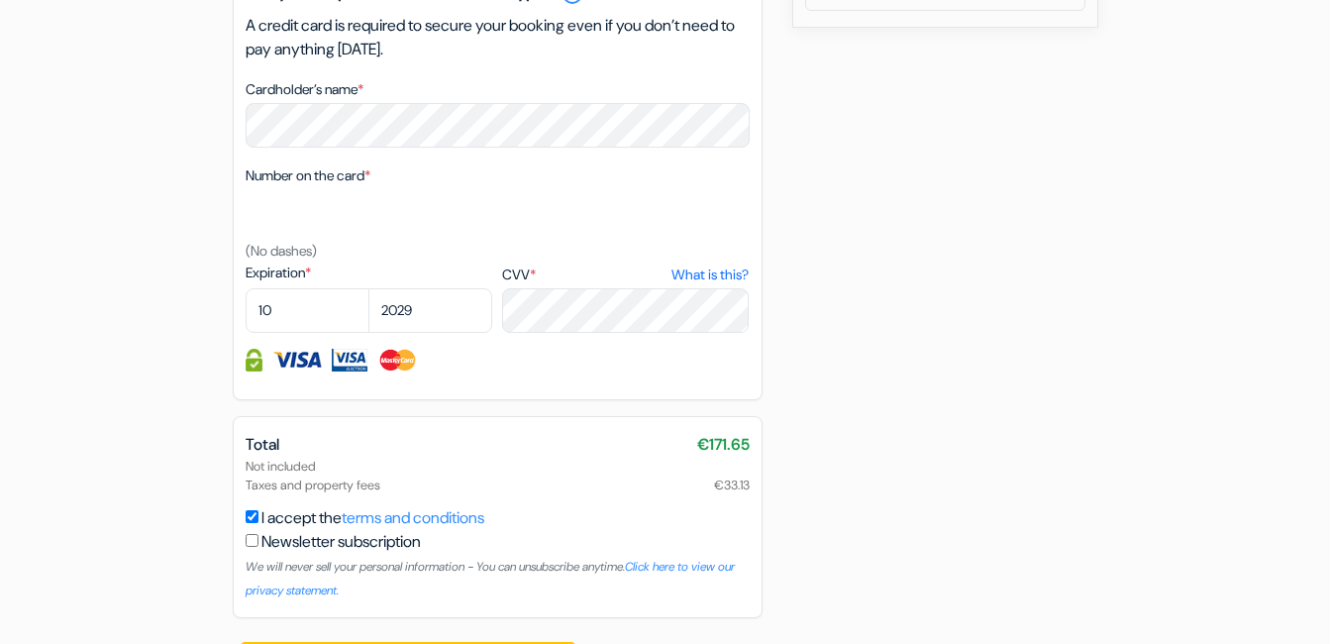
scroll to position [1065, 0]
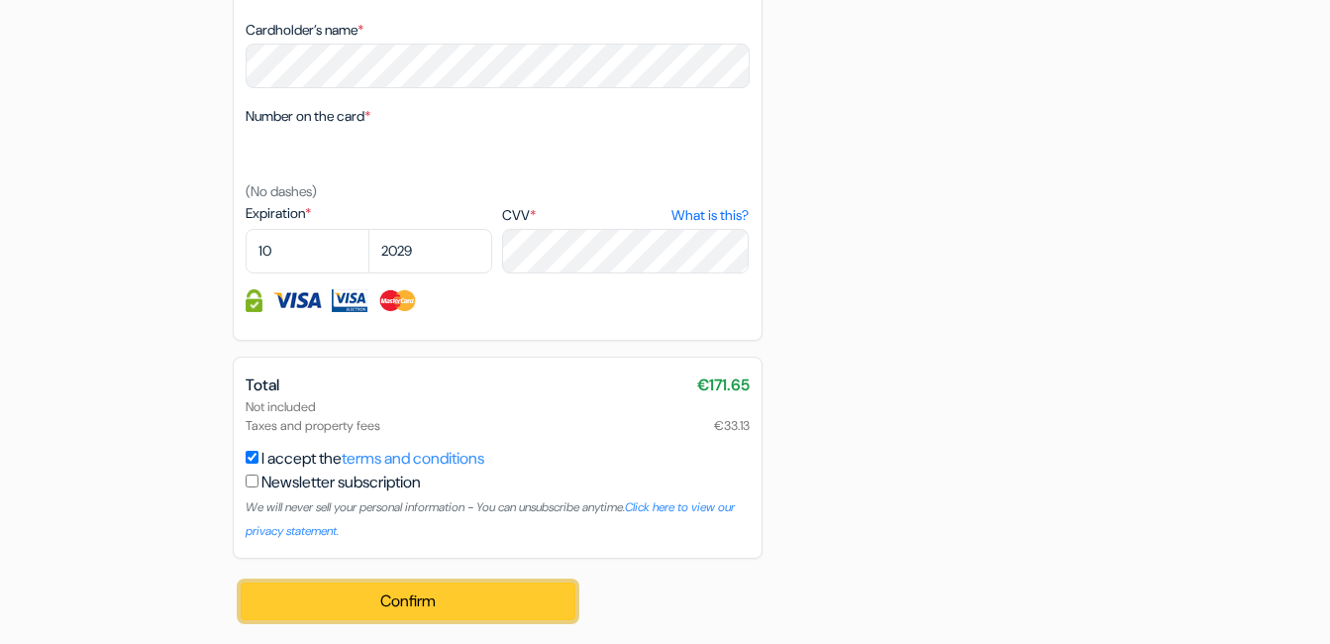
click at [373, 608] on button "Confirm Loading..." at bounding box center [409, 601] width 336 height 38
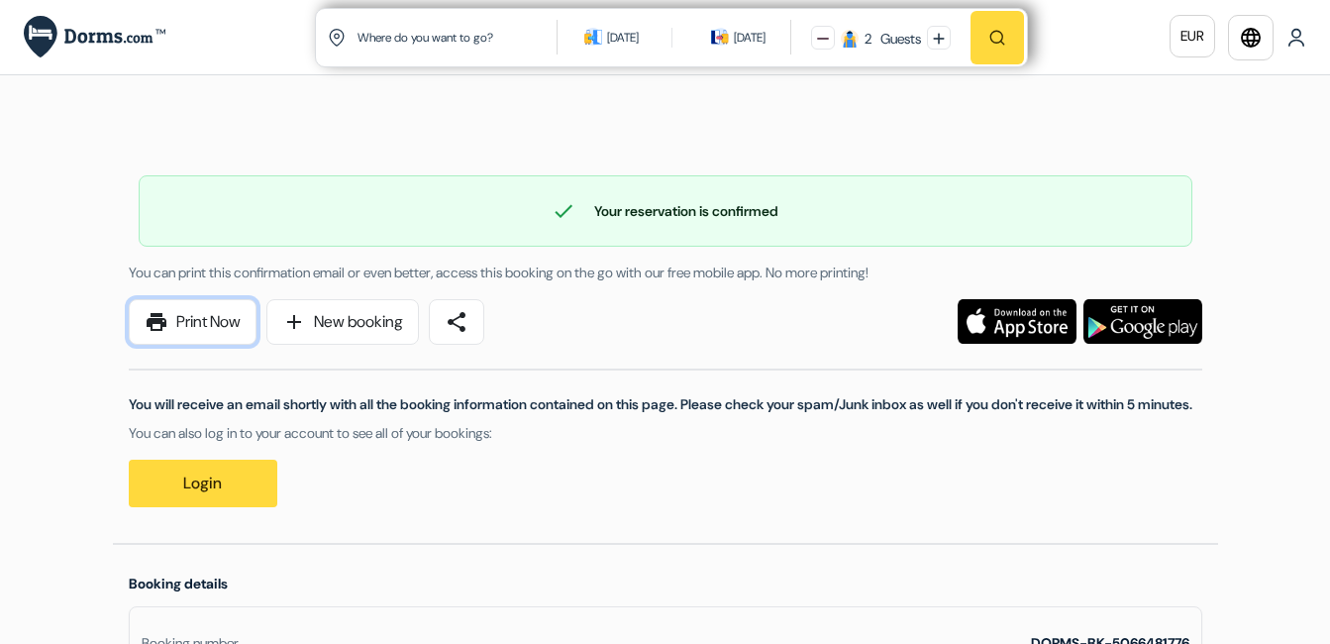
click at [221, 324] on link "print Print Now" at bounding box center [193, 322] width 128 height 46
